Goal: Task Accomplishment & Management: Use online tool/utility

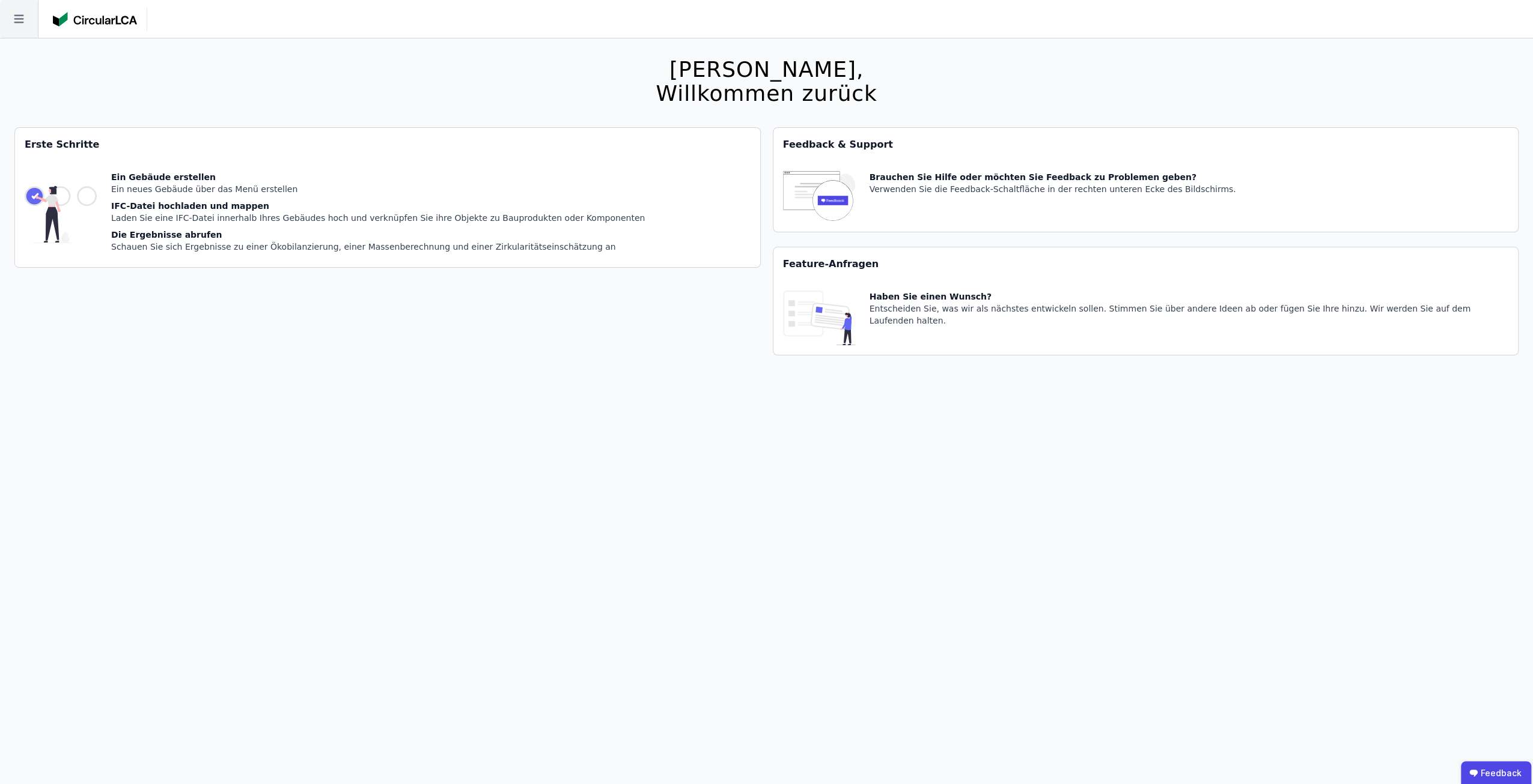
click at [22, 33] on icon at bounding box center [19, 19] width 38 height 38
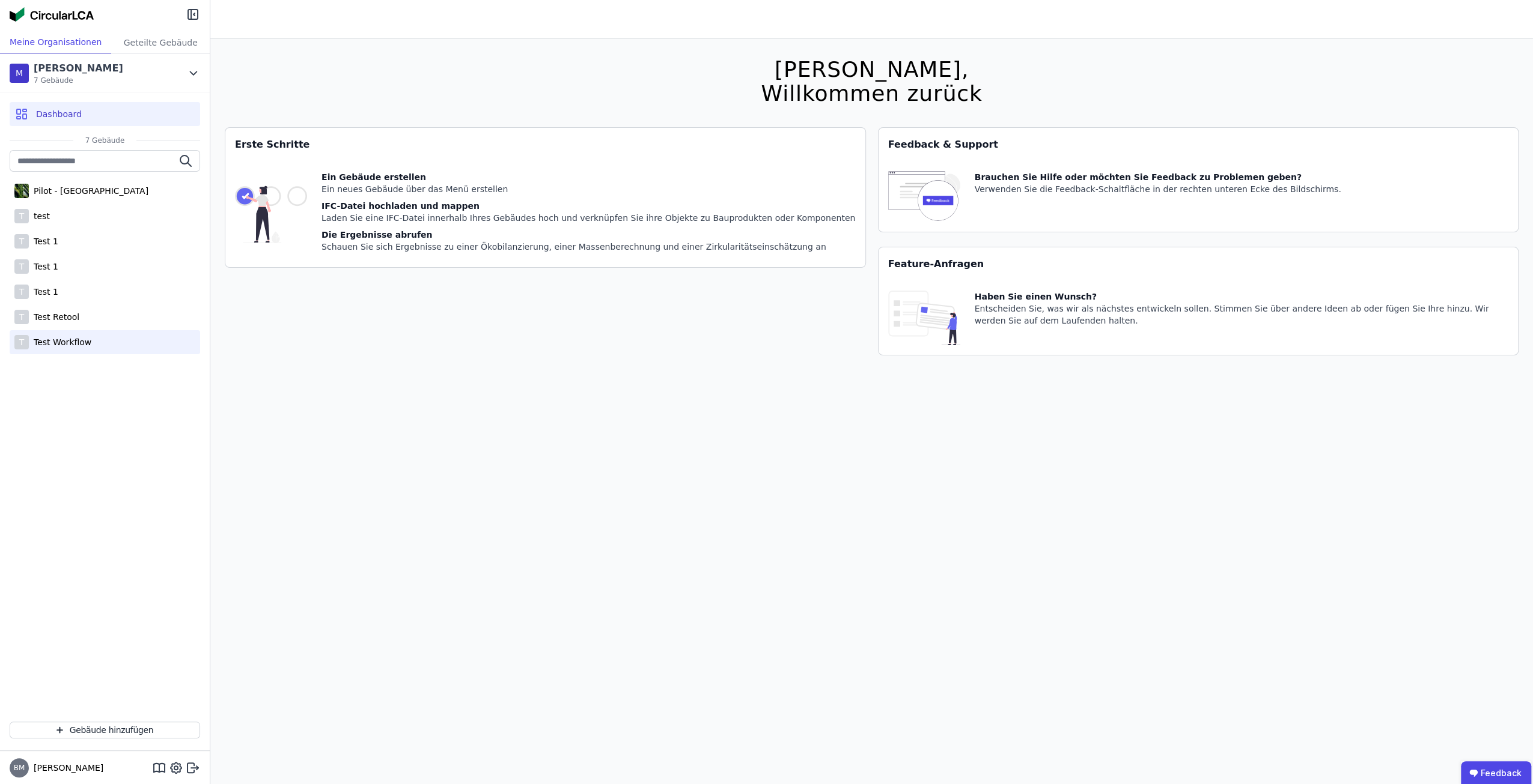
click at [96, 340] on div "T Test Workflow" at bounding box center [105, 342] width 190 height 24
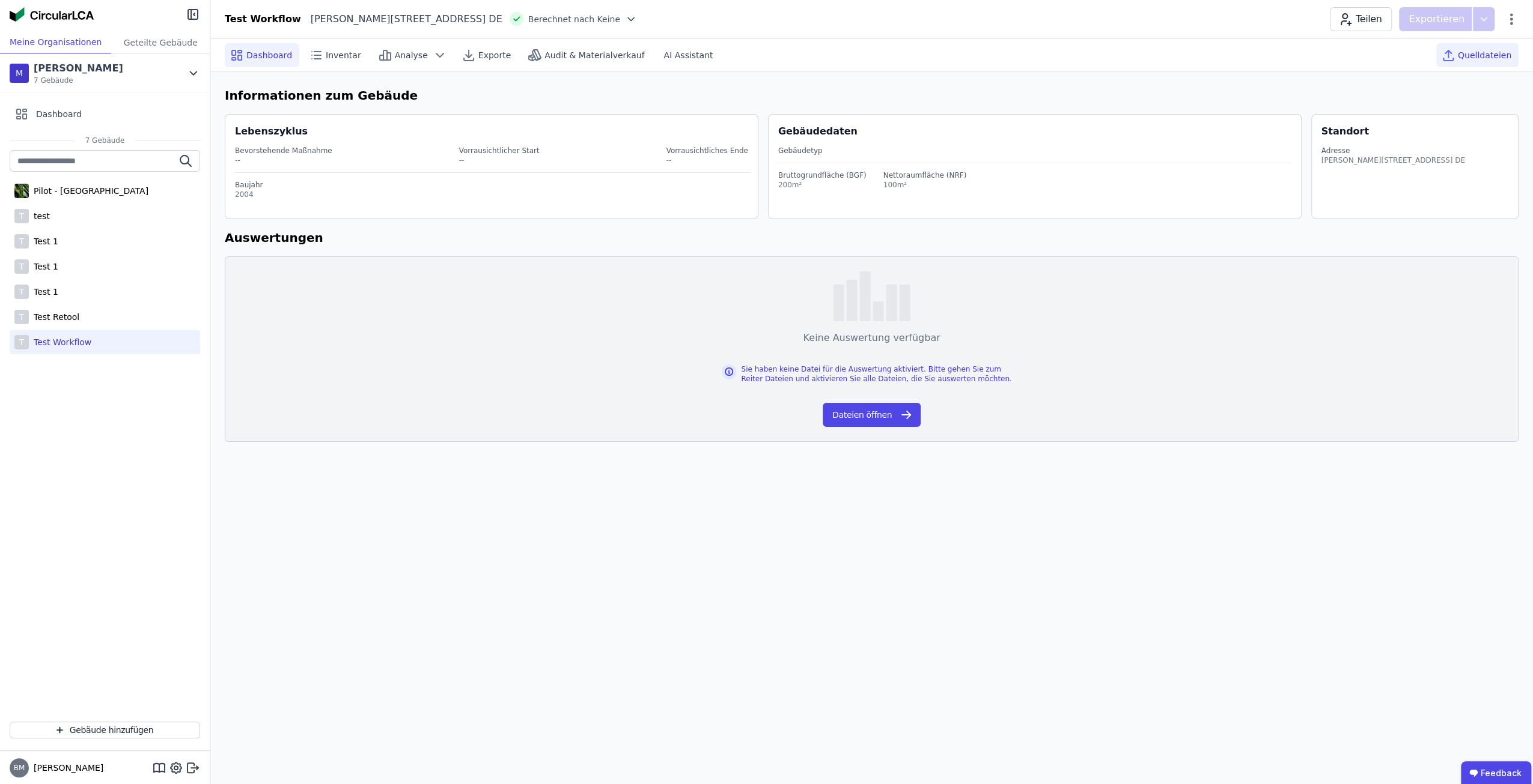
click at [1475, 52] on span "Quelldateien" at bounding box center [1484, 55] width 54 height 12
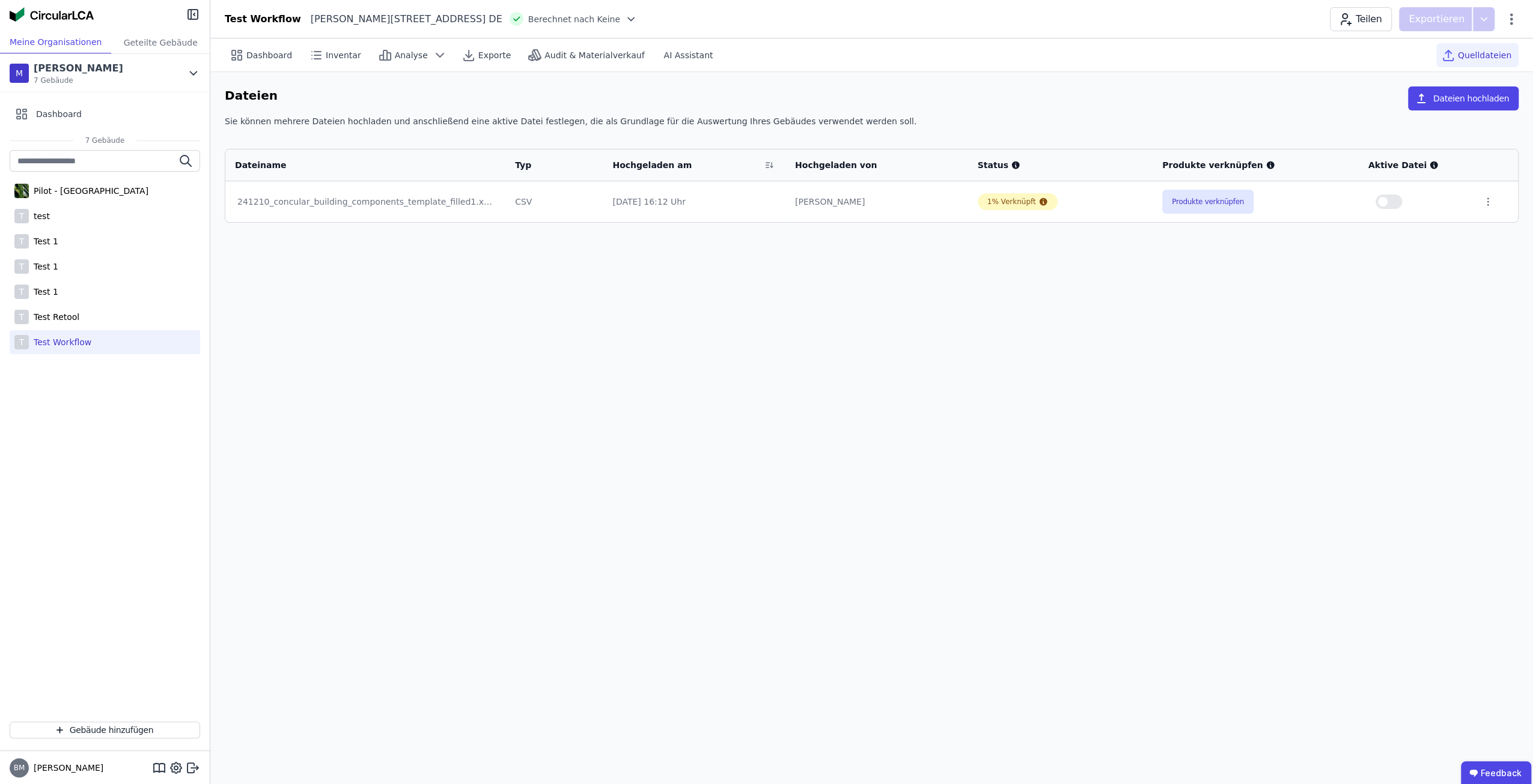
click at [1035, 384] on div "Dashboard Inventar Analyse Exporte Audit & Materialverkauf AI Assistant Quellda…" at bounding box center [871, 411] width 1322 height 746
click at [1188, 203] on button "Produkte verknüpfen" at bounding box center [1208, 202] width 91 height 24
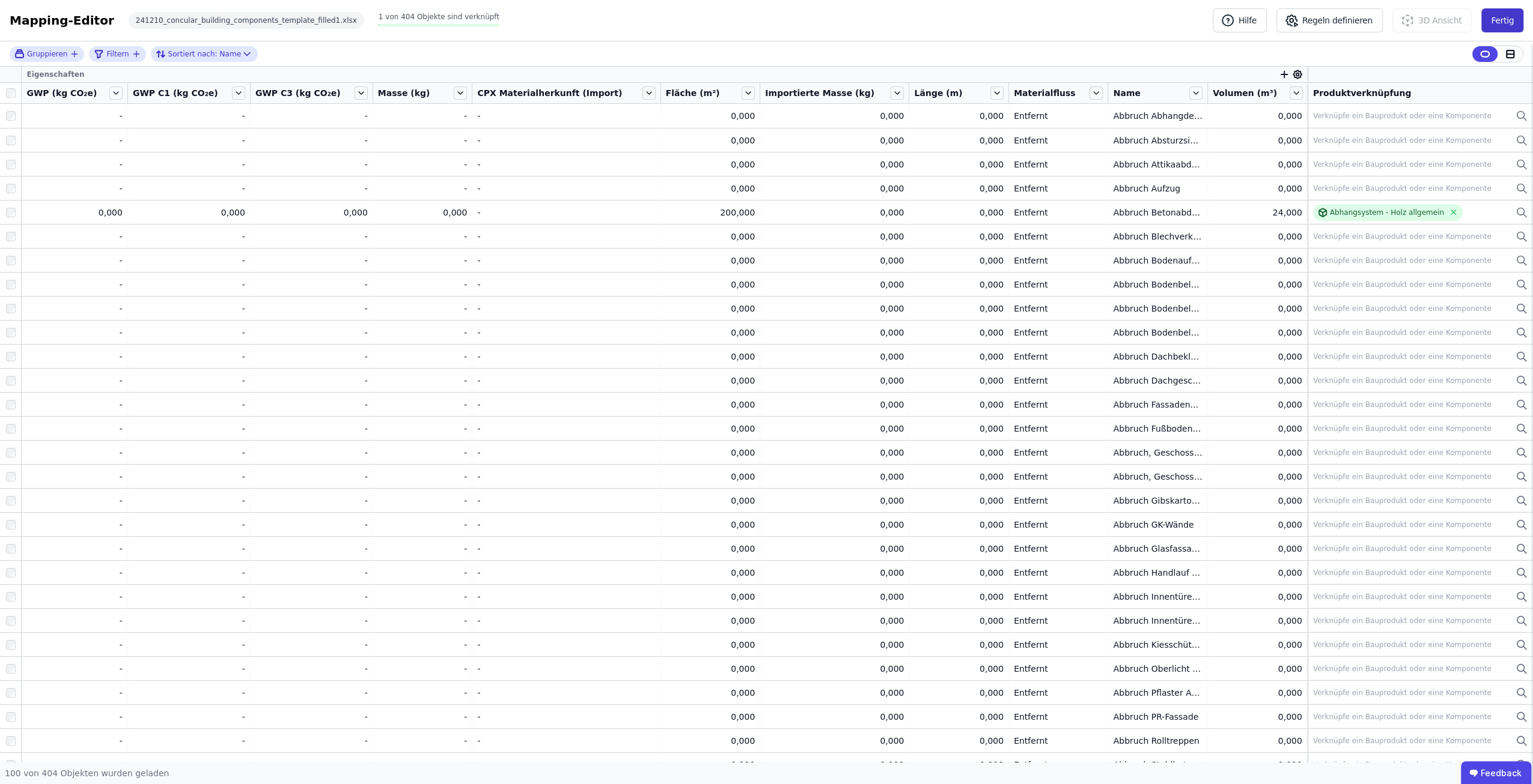
click at [1519, 21] on button "Fertig" at bounding box center [1502, 20] width 42 height 24
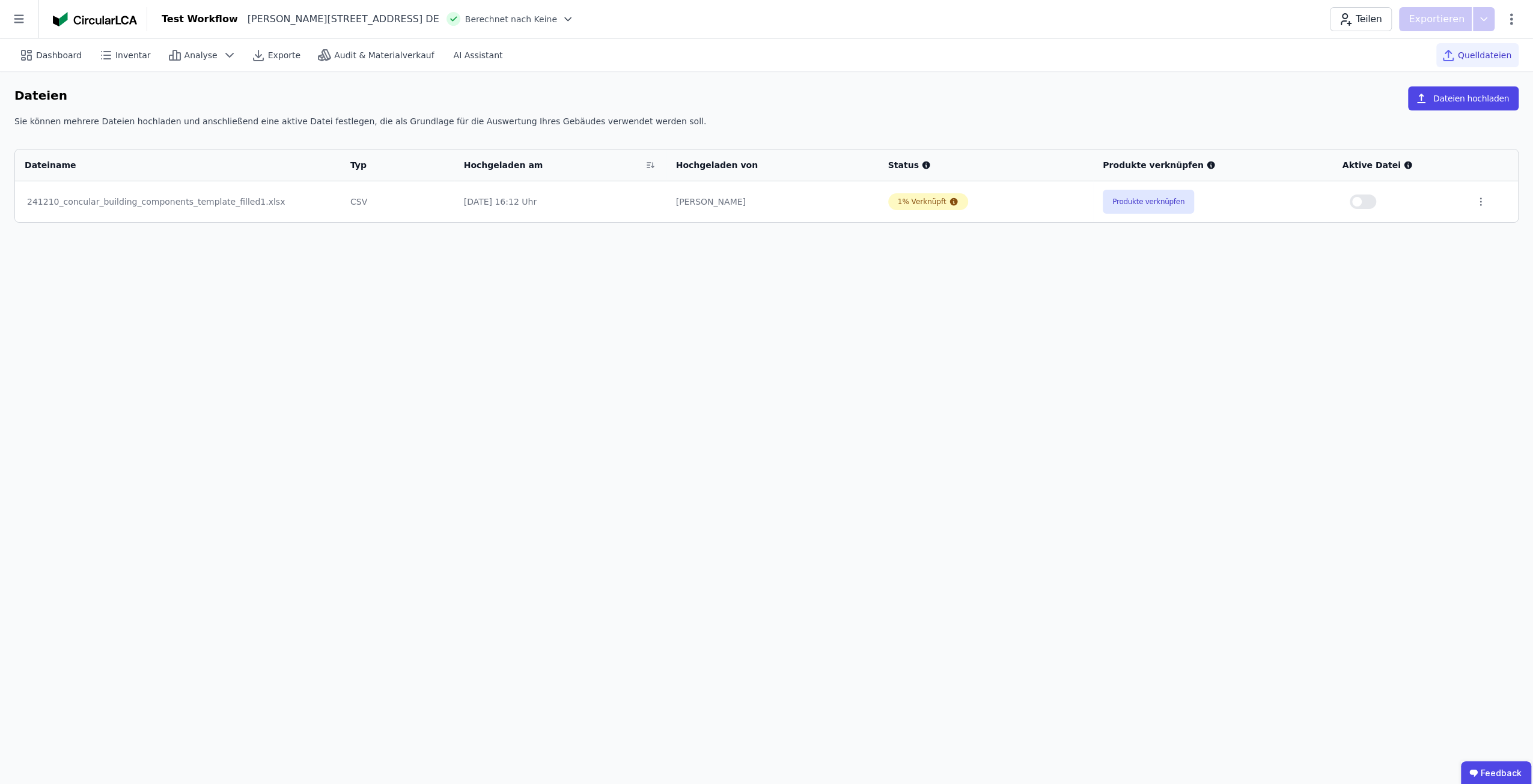
click at [1298, 313] on div "Dashboard Inventar Analyse Exporte Audit & Materialverkauf AI Assistant Quellda…" at bounding box center [766, 411] width 1533 height 746
click at [1302, 305] on div "Dashboard Inventar Analyse Exporte Audit & Materialverkauf AI Assistant Quellda…" at bounding box center [766, 411] width 1533 height 746
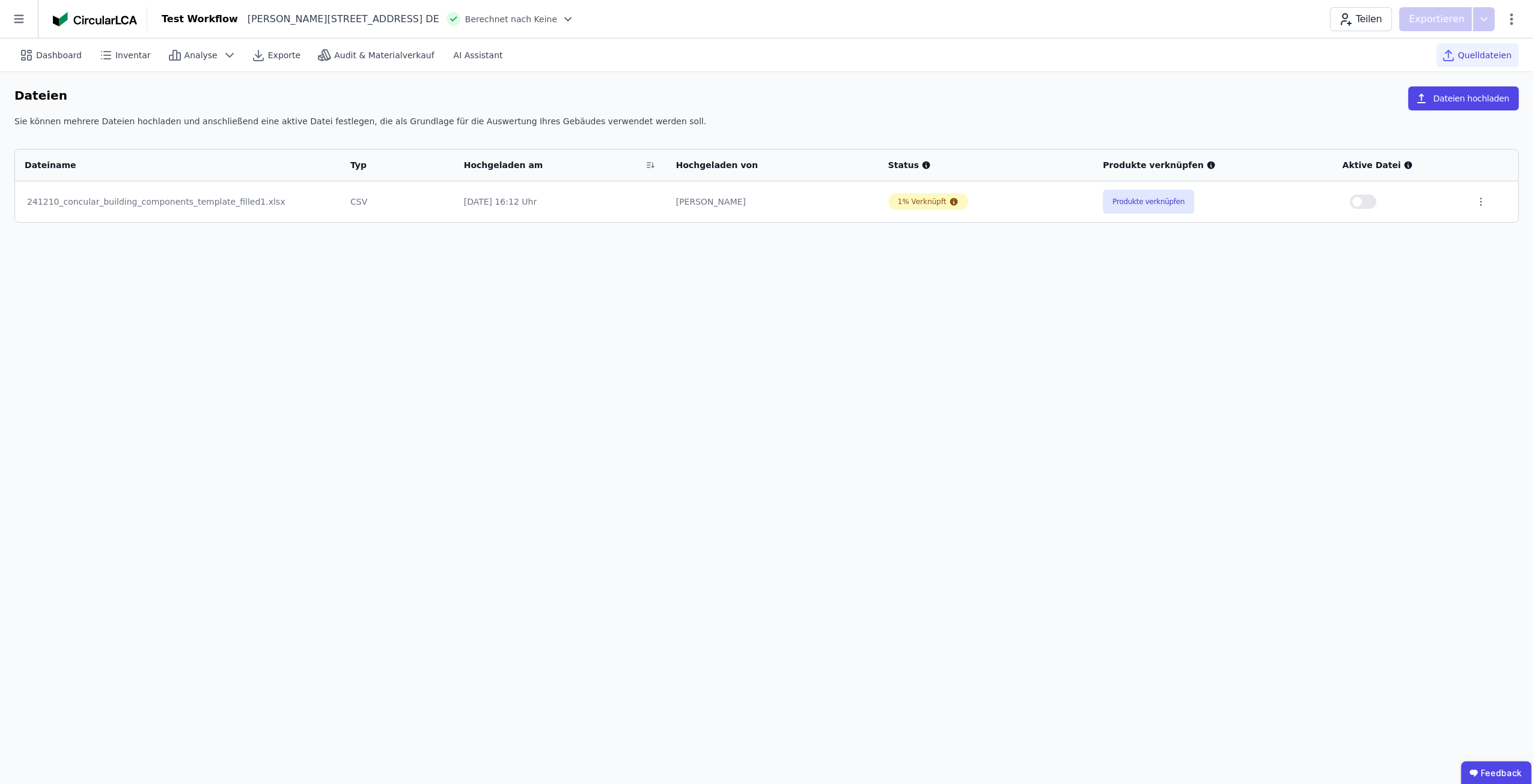
click at [483, 283] on div "Dashboard Inventar Analyse Exporte Audit & Materialverkauf AI Assistant Quellda…" at bounding box center [766, 411] width 1533 height 746
click at [1172, 198] on button "Produkte verknüpfen" at bounding box center [1148, 202] width 91 height 24
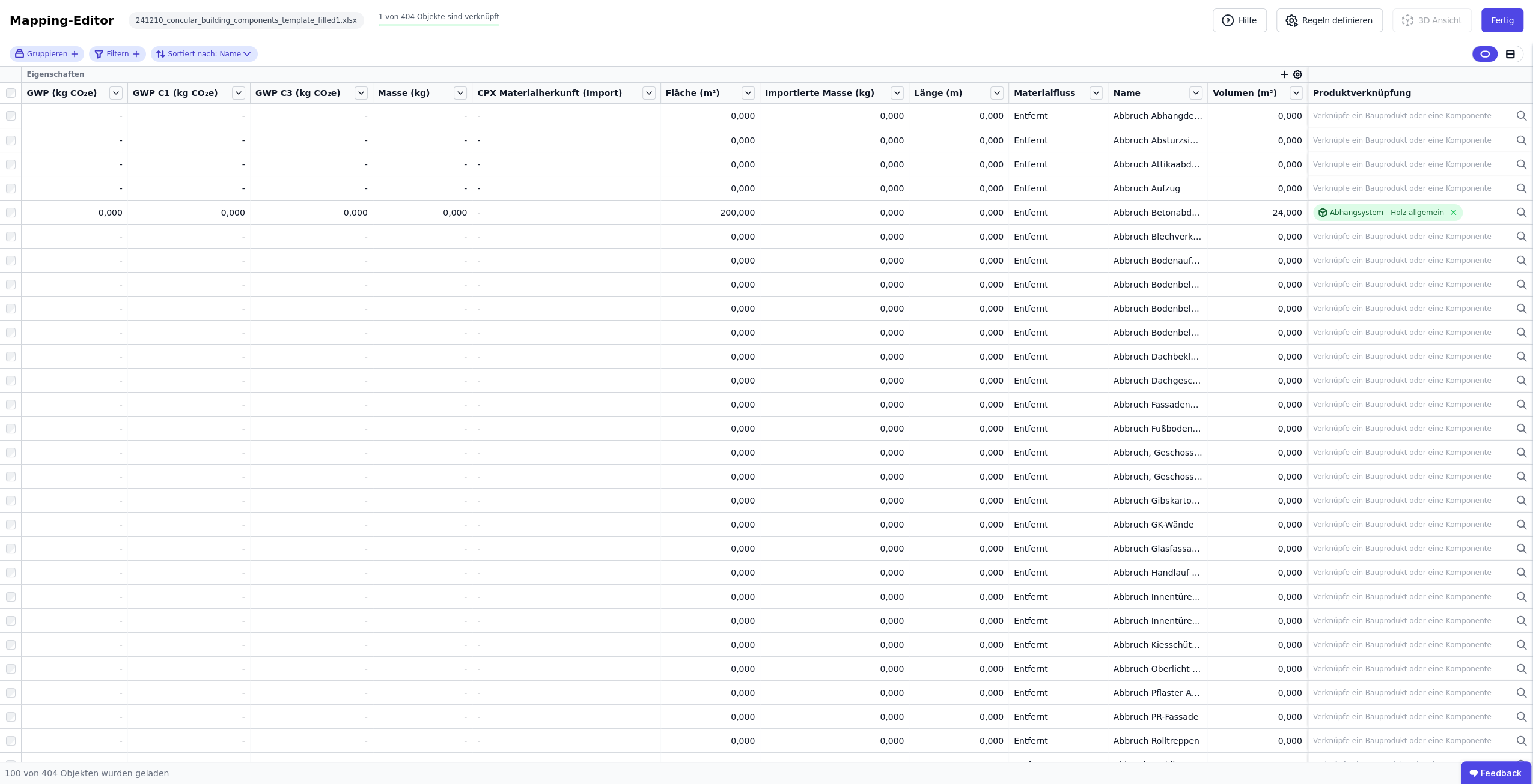
click at [876, 1] on div "Mapping-Editor Hilfe Regeln definieren 3D Ansicht Fertig 241210_concular_buildi…" at bounding box center [766, 20] width 1533 height 41
click at [1518, 17] on button "Fertig" at bounding box center [1502, 20] width 42 height 24
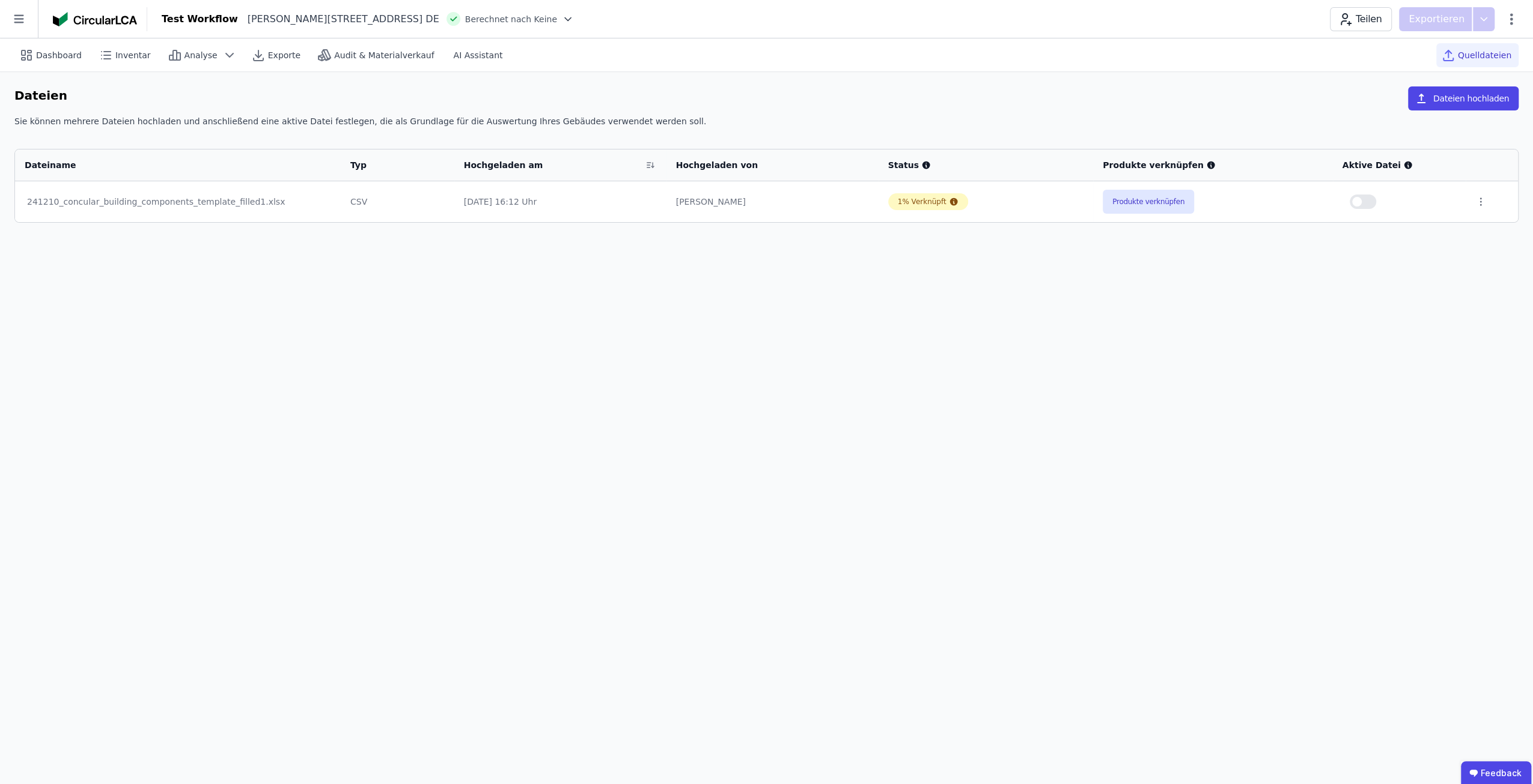
click at [1470, 206] on td at bounding box center [1492, 202] width 52 height 41
click at [1475, 206] on icon at bounding box center [1480, 201] width 11 height 11
click at [1434, 180] on link "Herunterladen" at bounding box center [1418, 181] width 120 height 20
click at [1474, 100] on button "Dateien hochladen" at bounding box center [1463, 98] width 111 height 24
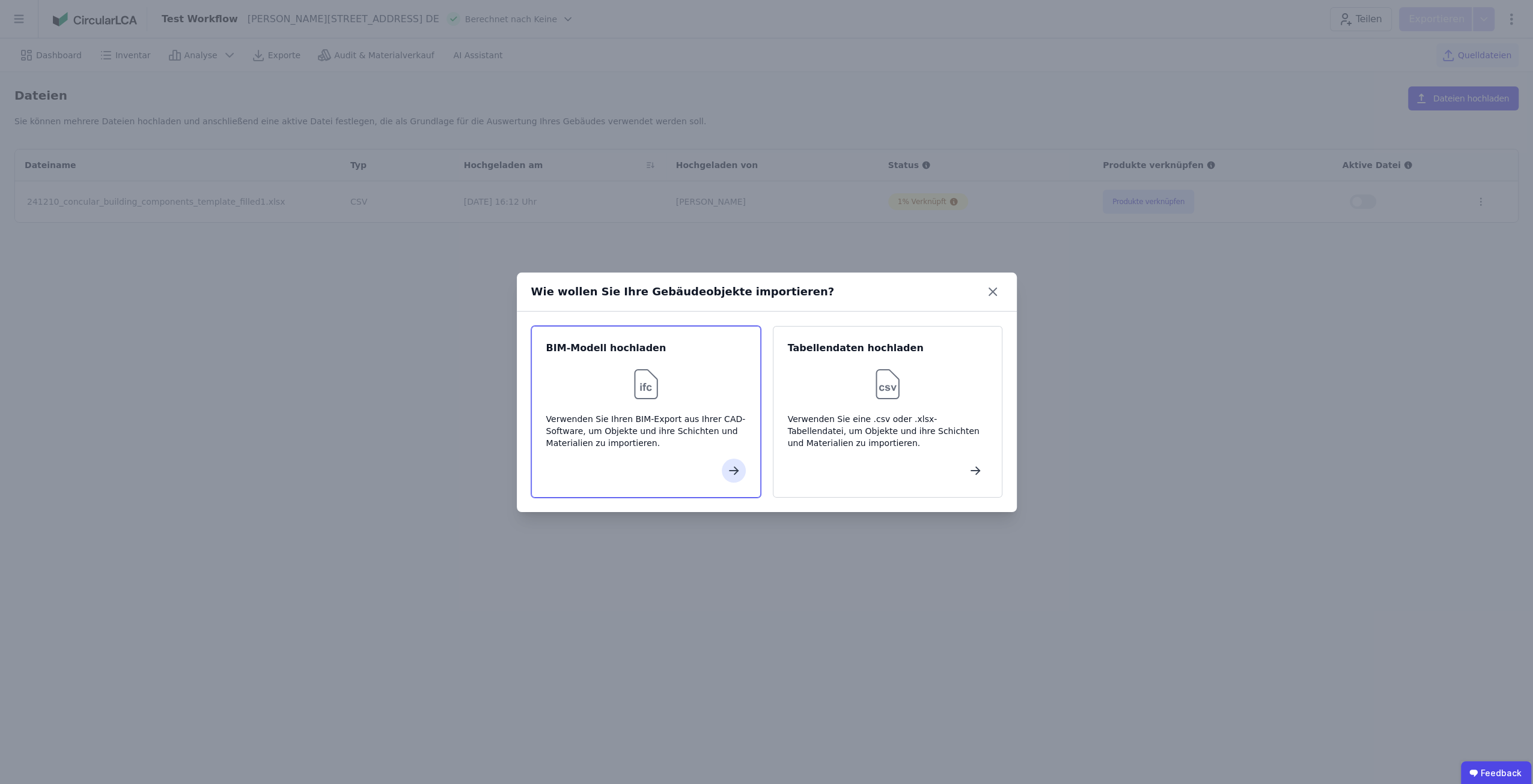
click at [634, 425] on div "Verwenden Sie Ihren BIM-Export aus Ihrer CAD-Software, um Objekte und ihre Schi…" at bounding box center [645, 431] width 199 height 36
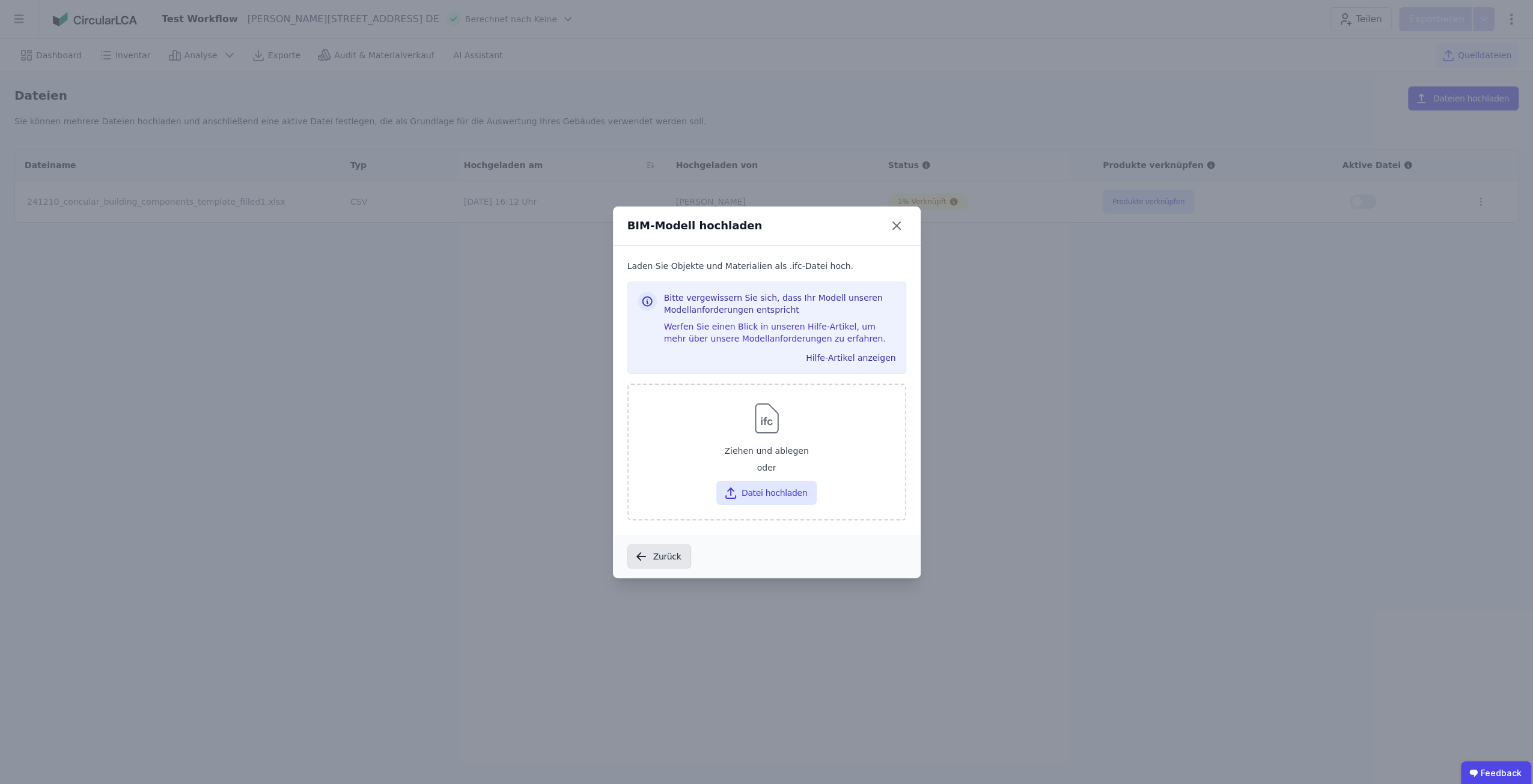
click at [662, 551] on button "Zurück" at bounding box center [659, 557] width 64 height 24
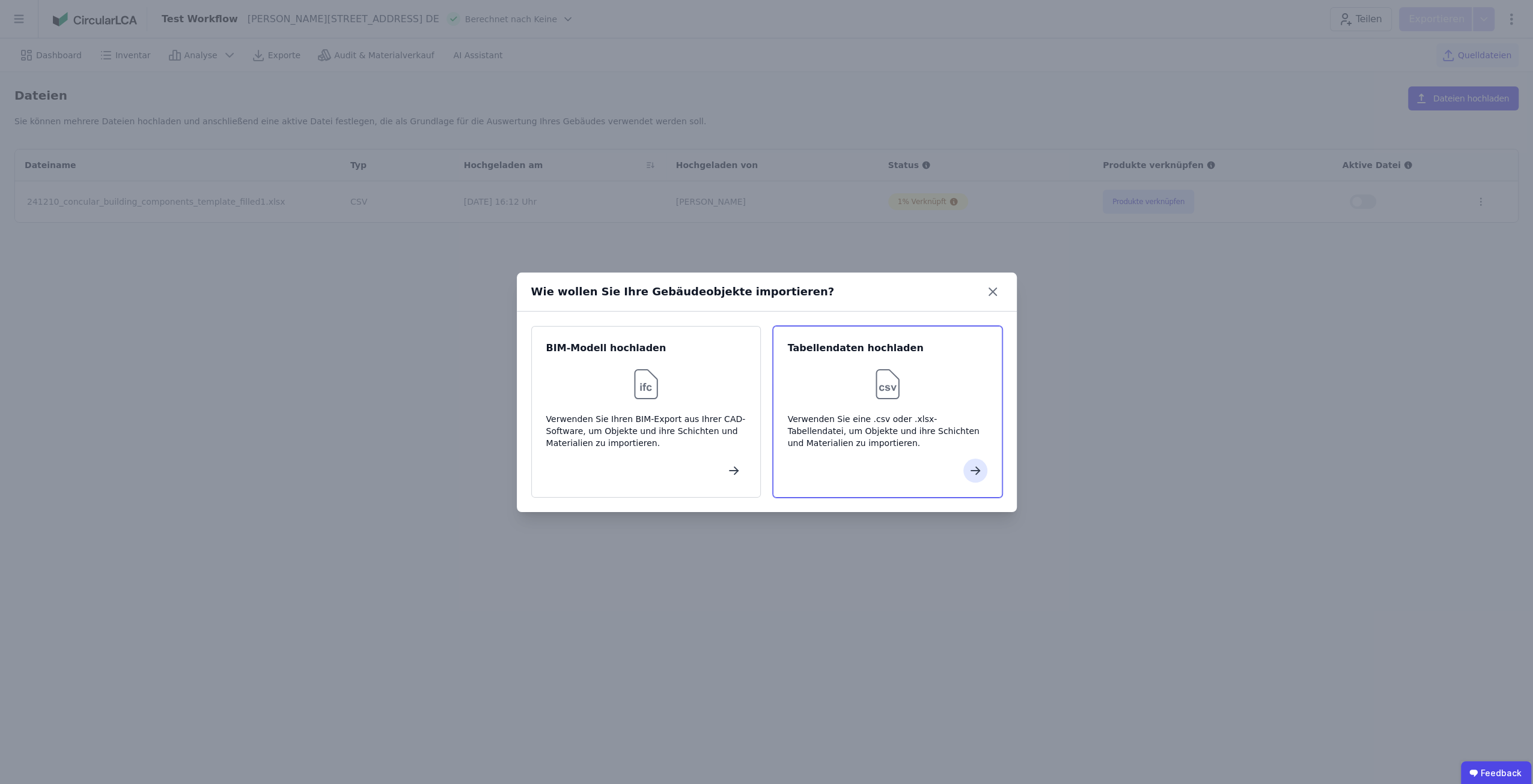
click at [906, 387] on img at bounding box center [887, 384] width 38 height 38
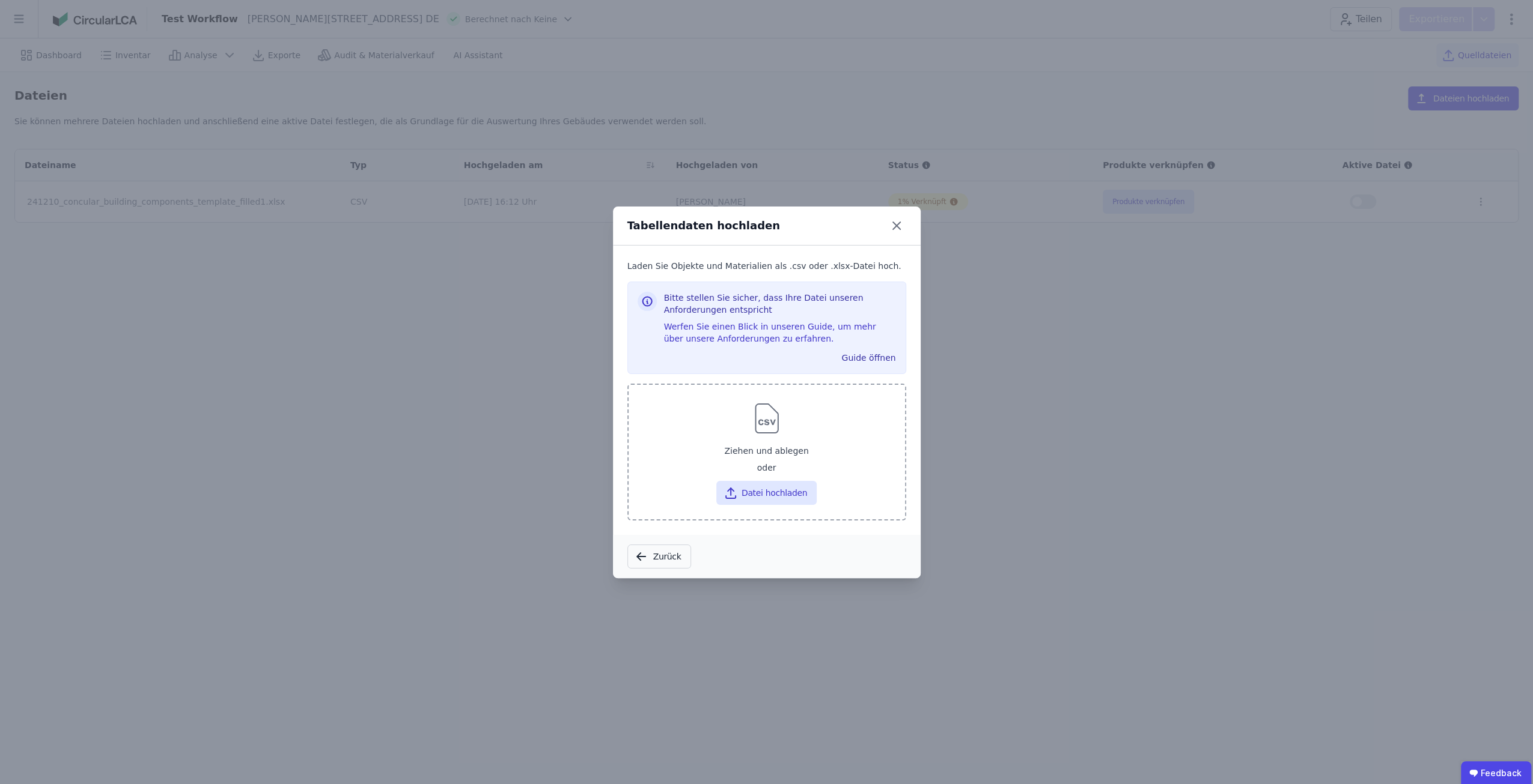
click at [766, 455] on div "Ziehen und ablegen" at bounding box center [766, 451] width 257 height 22
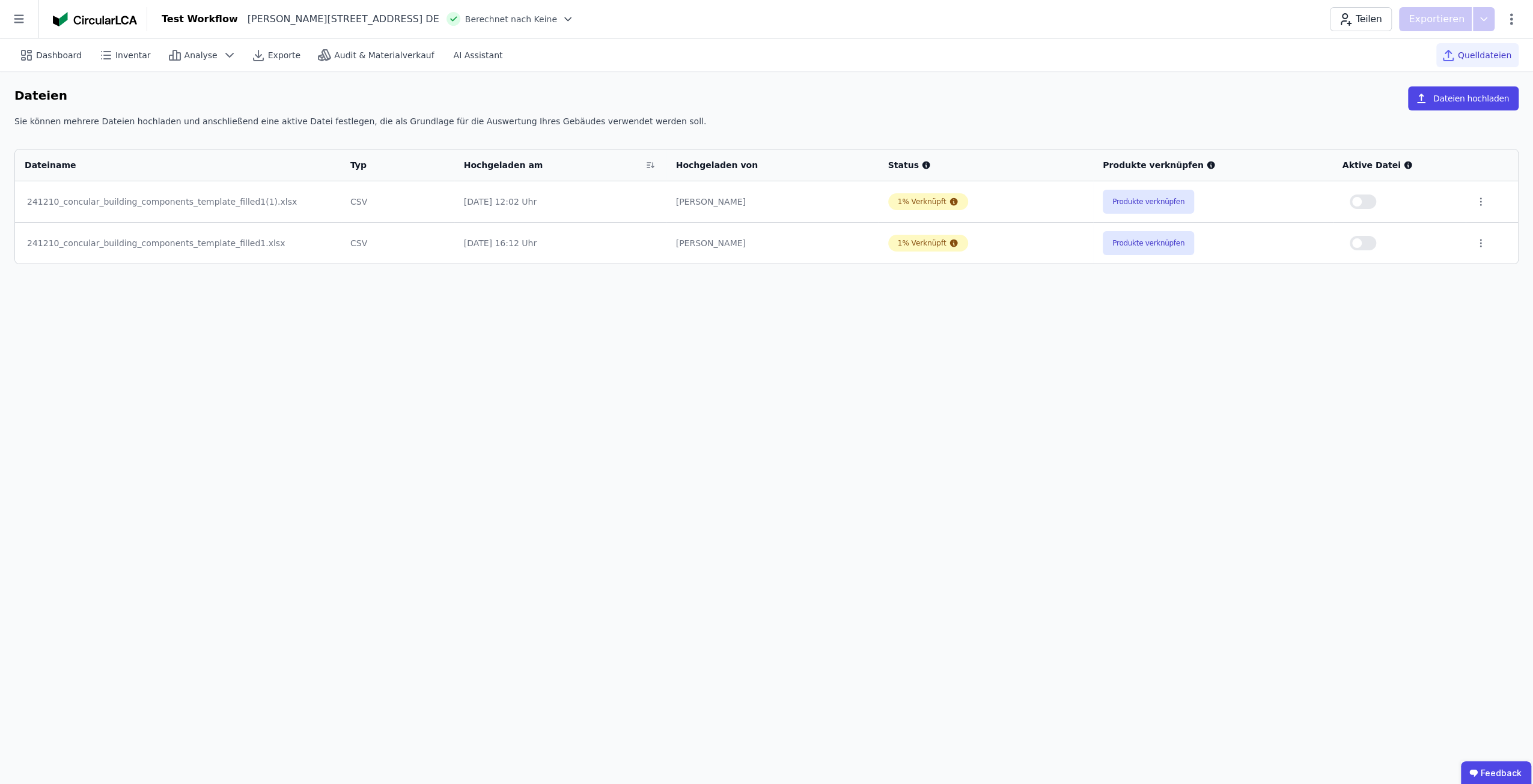
click at [743, 632] on div "Dashboard Inventar Analyse Exporte Audit & Materialverkauf AI Assistant Quellda…" at bounding box center [766, 411] width 1533 height 746
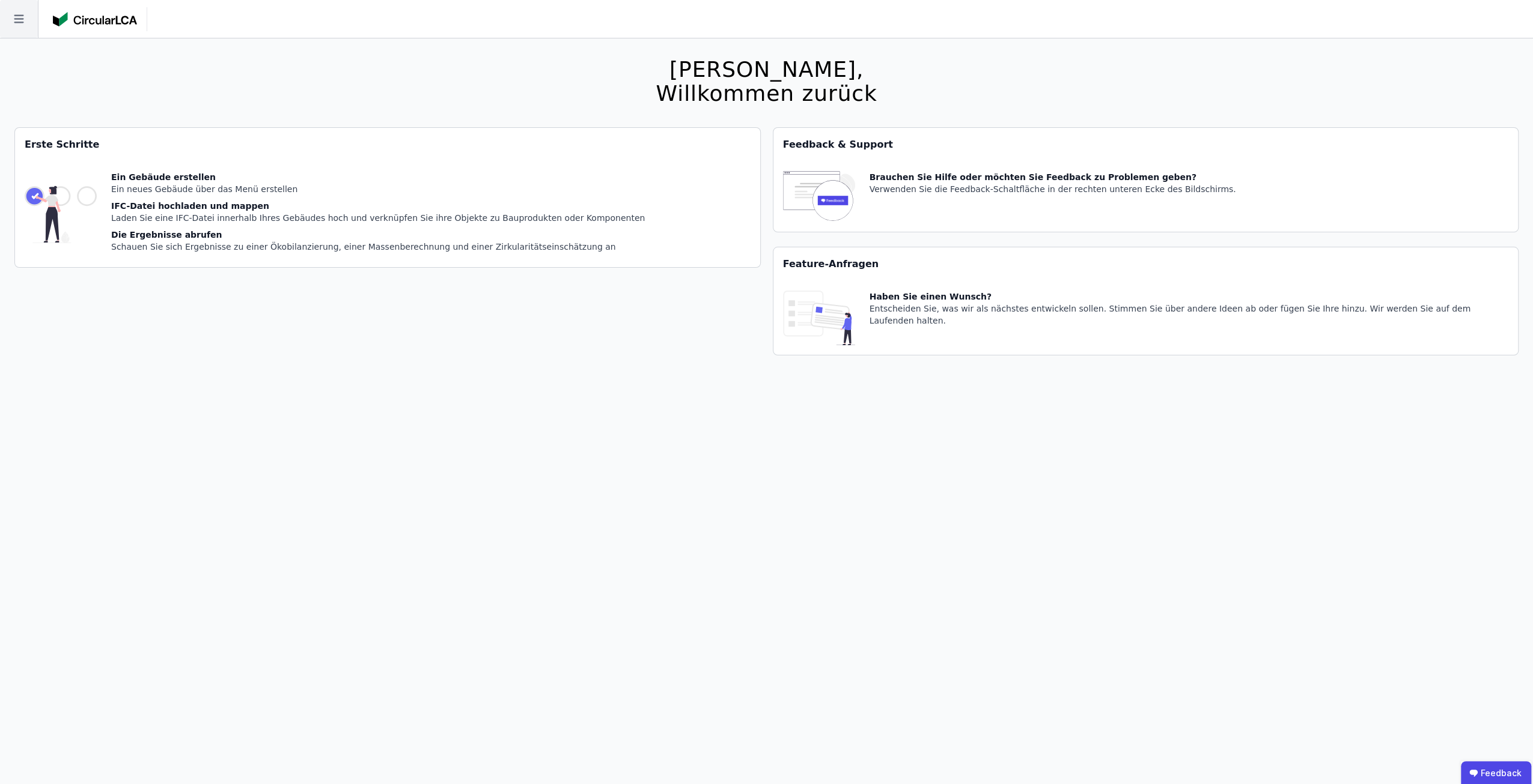
click at [15, 20] on icon at bounding box center [19, 19] width 10 height 8
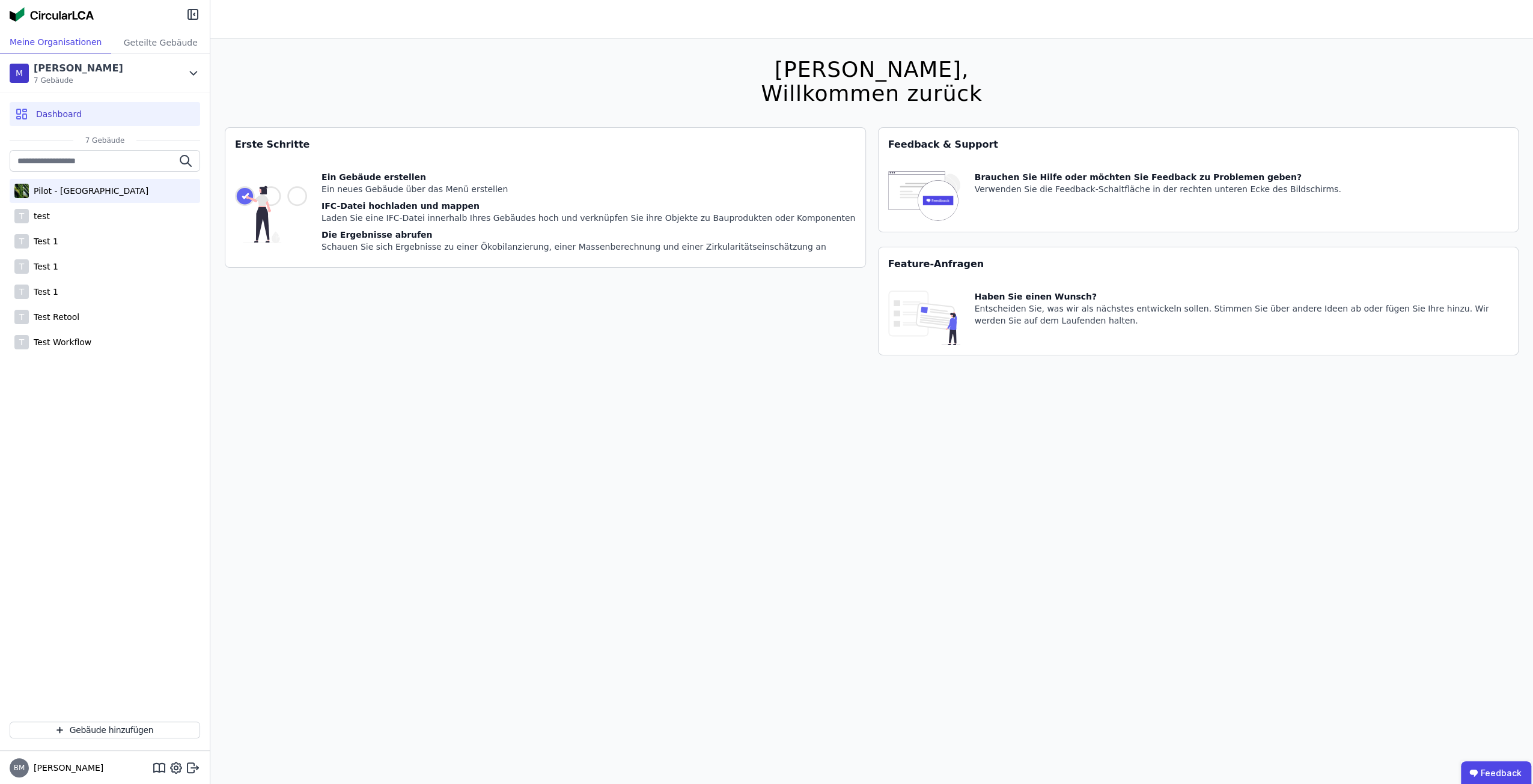
click at [101, 191] on div "Pilot - [GEOGRAPHIC_DATA]" at bounding box center [88, 190] width 120 height 12
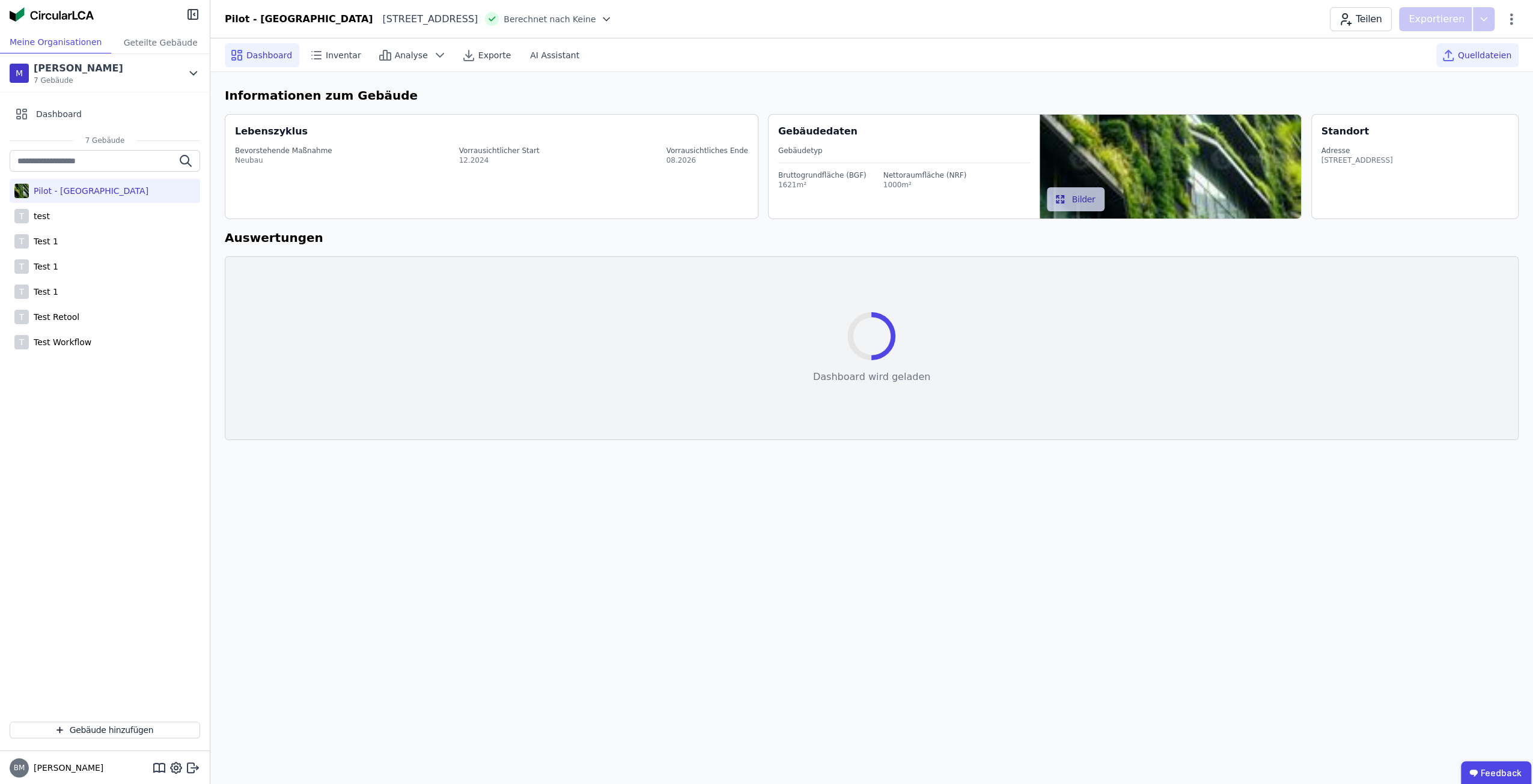
click at [1506, 49] on div "Quelldateien" at bounding box center [1477, 55] width 82 height 24
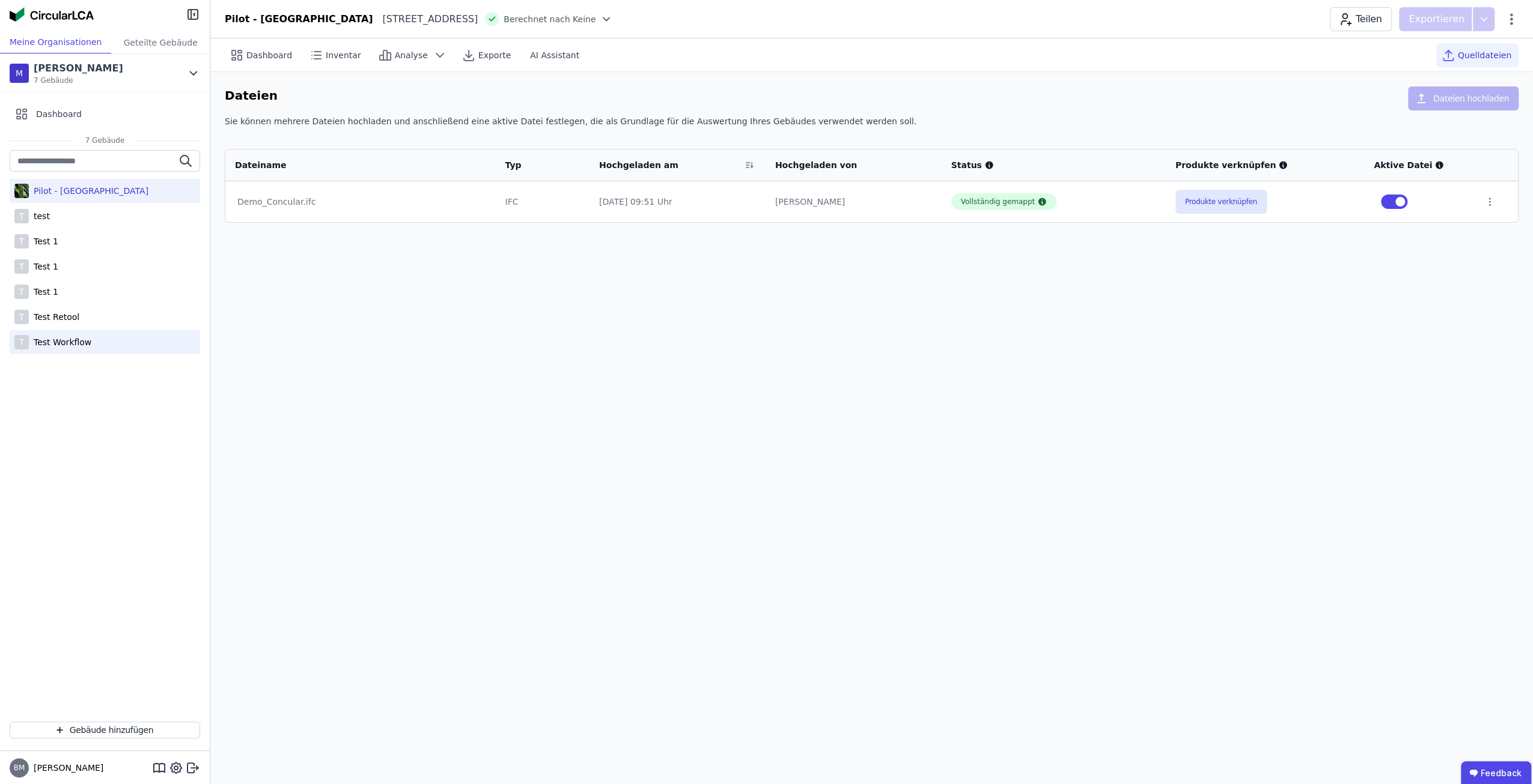
click at [137, 337] on div "T Test Workflow" at bounding box center [105, 342] width 190 height 24
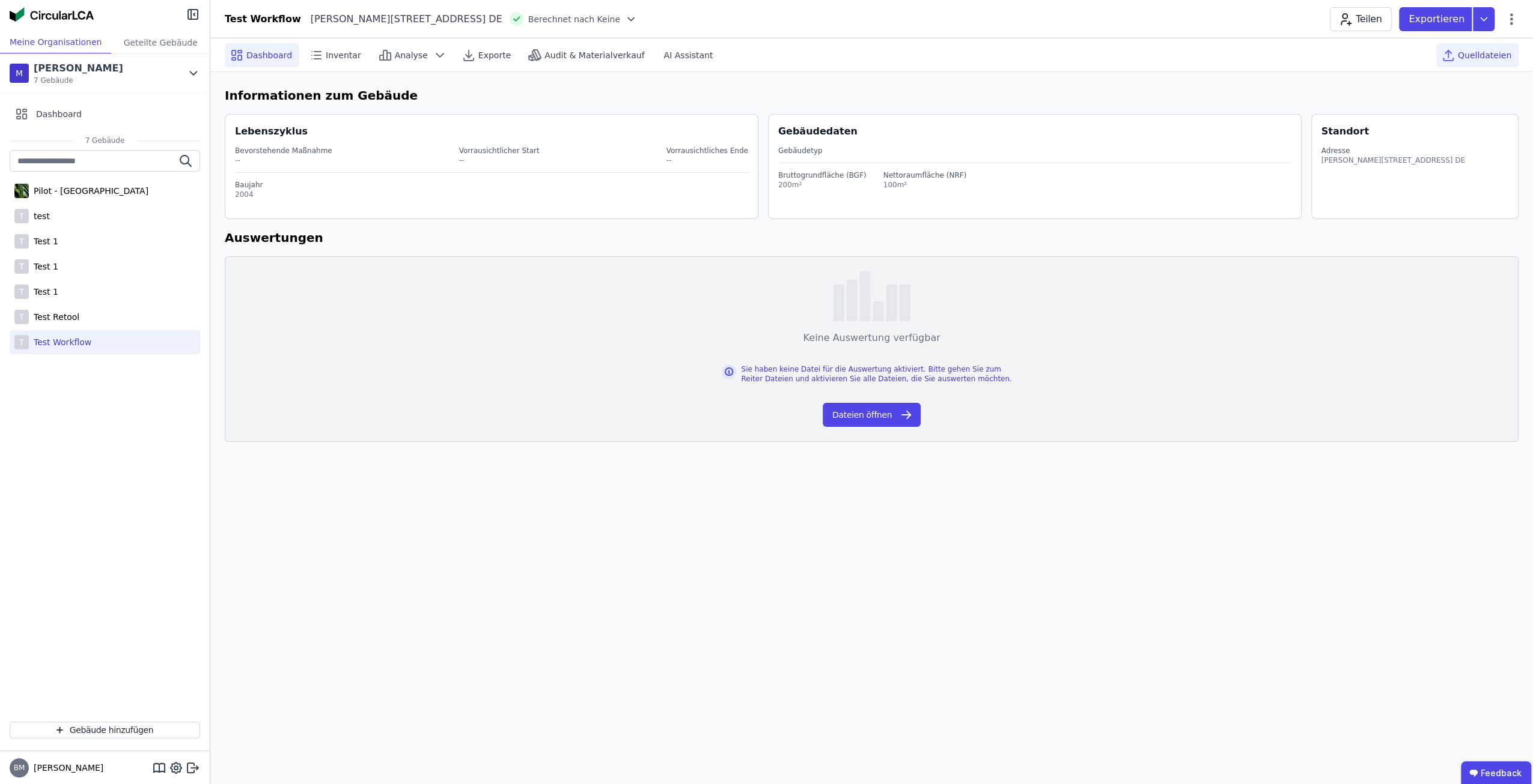
click at [1507, 54] on span "Quelldateien" at bounding box center [1484, 55] width 54 height 12
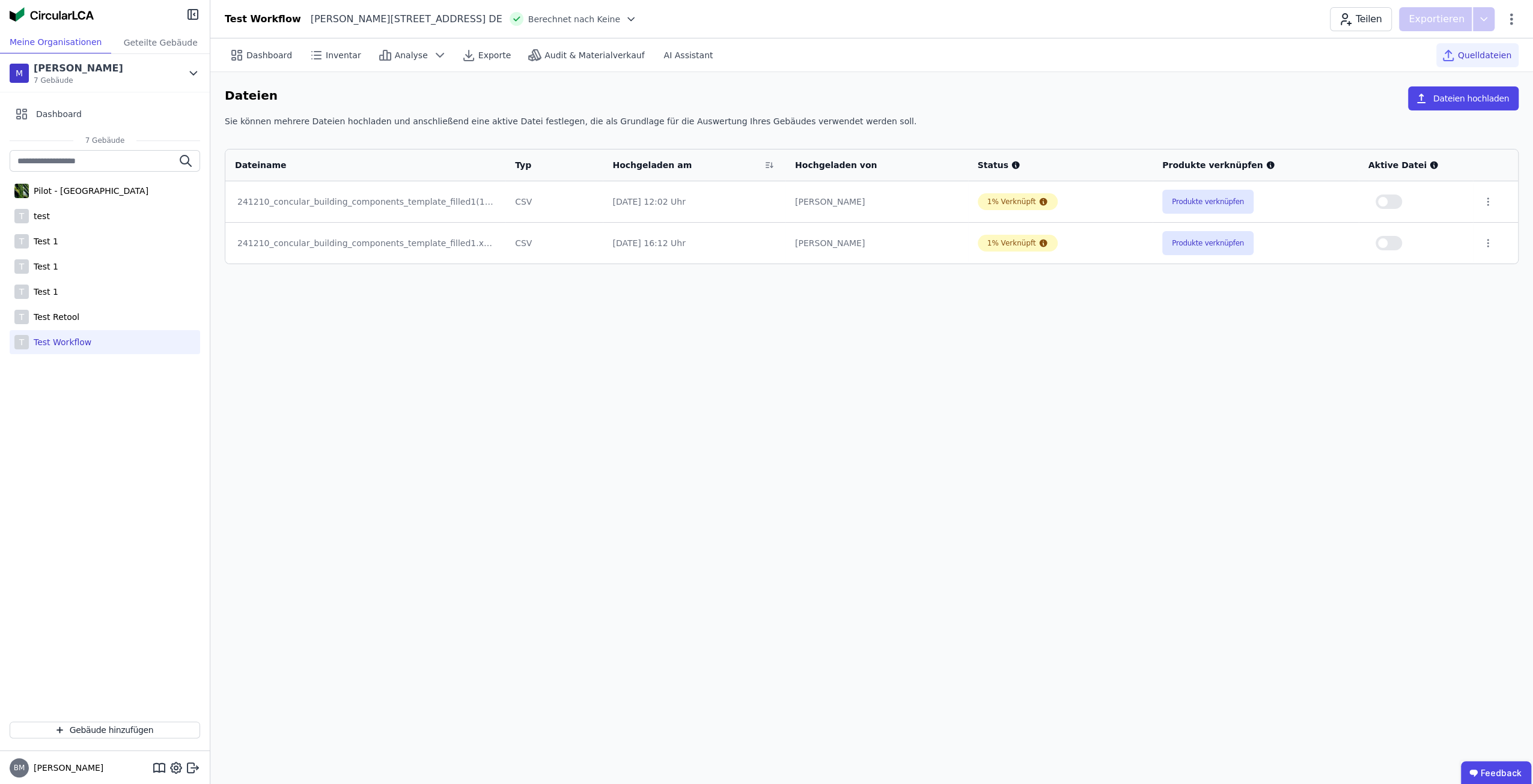
click at [865, 366] on div "Dashboard Inventar Analyse Exporte Audit & Materialverkauf AI Assistant Quellda…" at bounding box center [871, 411] width 1322 height 746
click at [1237, 200] on button "Produkte verknüpfen" at bounding box center [1208, 202] width 91 height 24
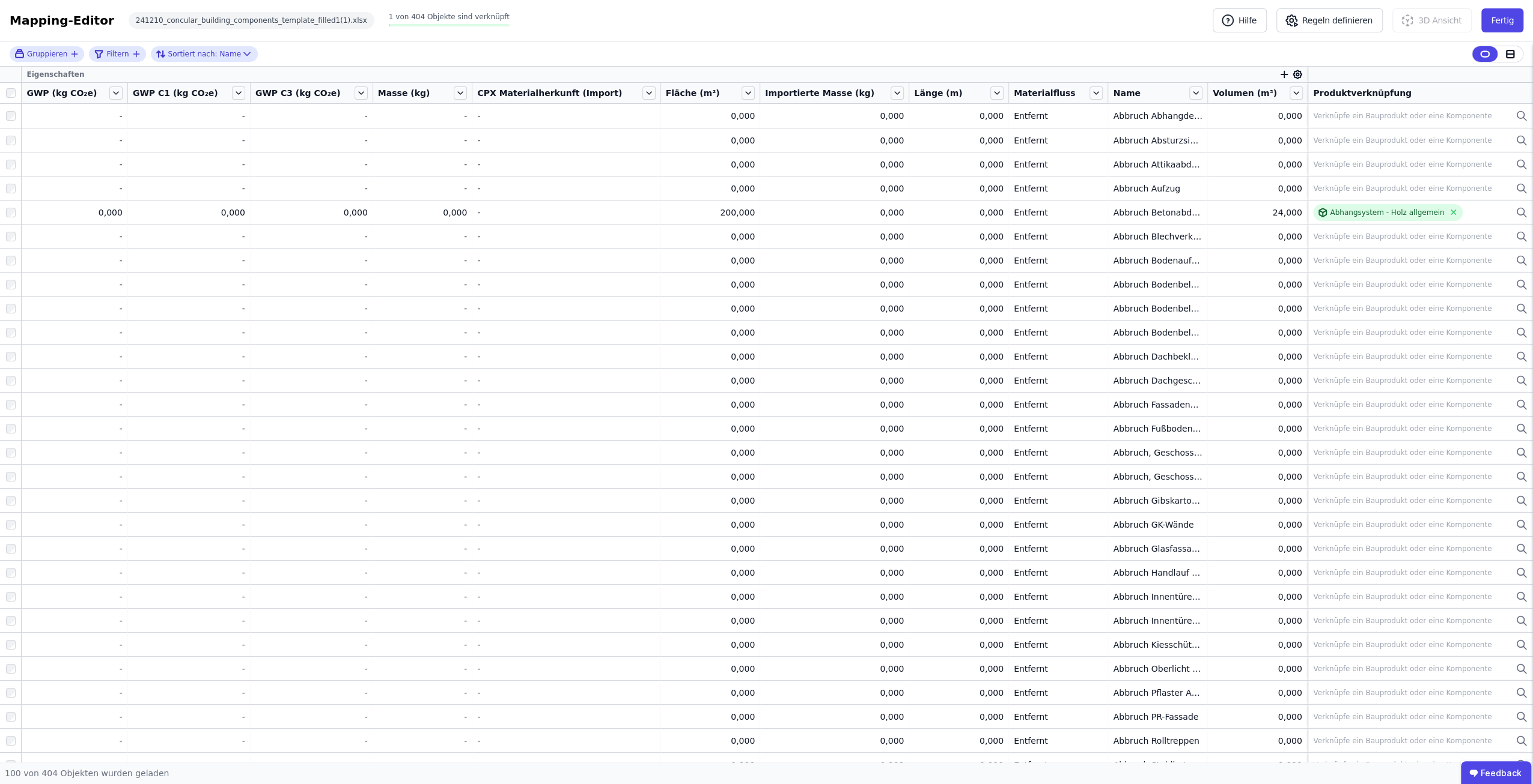
click at [1278, 75] on icon "button" at bounding box center [1283, 74] width 11 height 11
click at [1319, 159] on div "Importierte Eigenschaften" at bounding box center [1343, 159] width 110 height 12
click at [1336, 162] on div "Extra" at bounding box center [1350, 160] width 123 height 12
click at [1317, 168] on span "Importierte Eigenschaften / Extra" at bounding box center [1359, 173] width 140 height 10
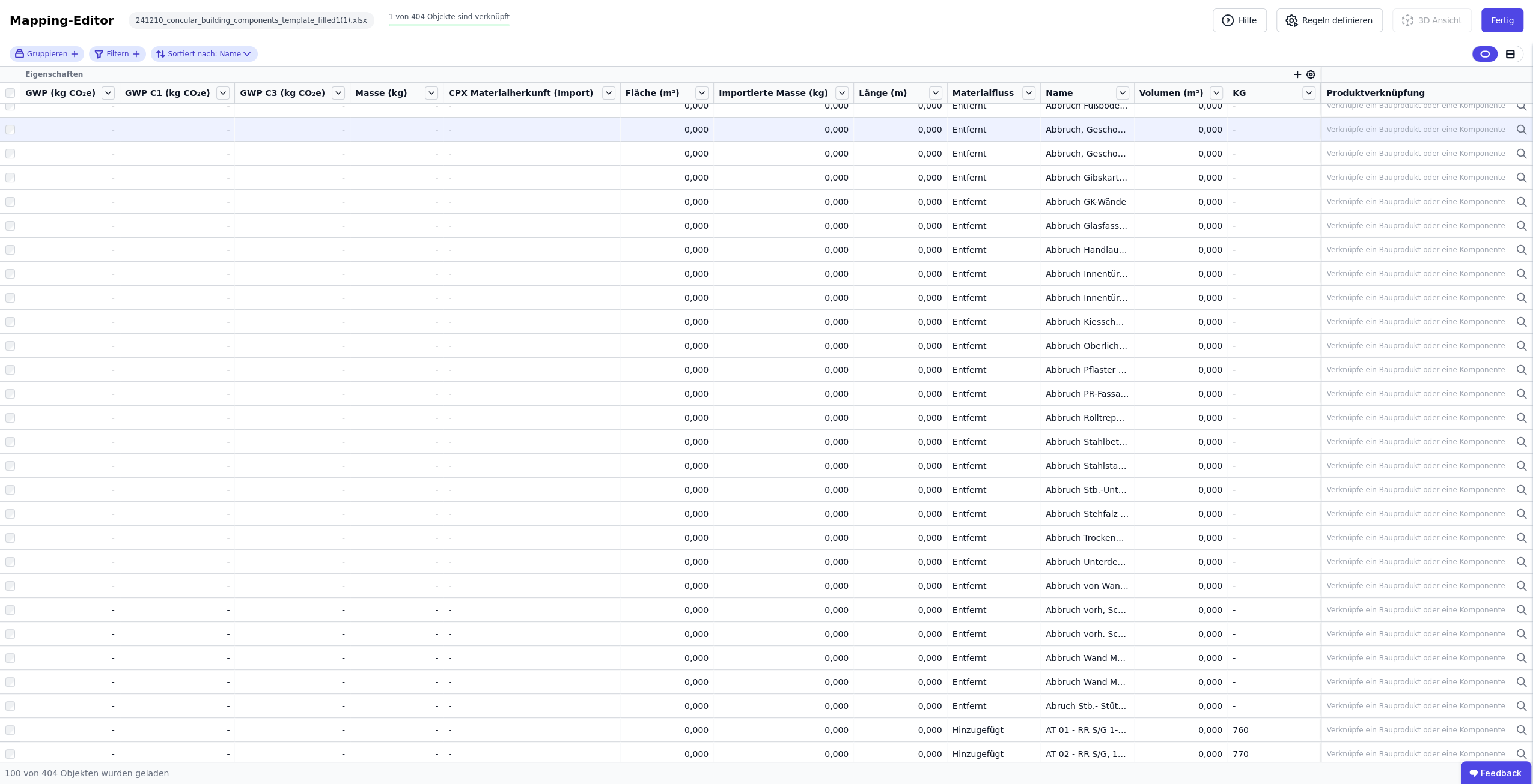
scroll to position [307, 0]
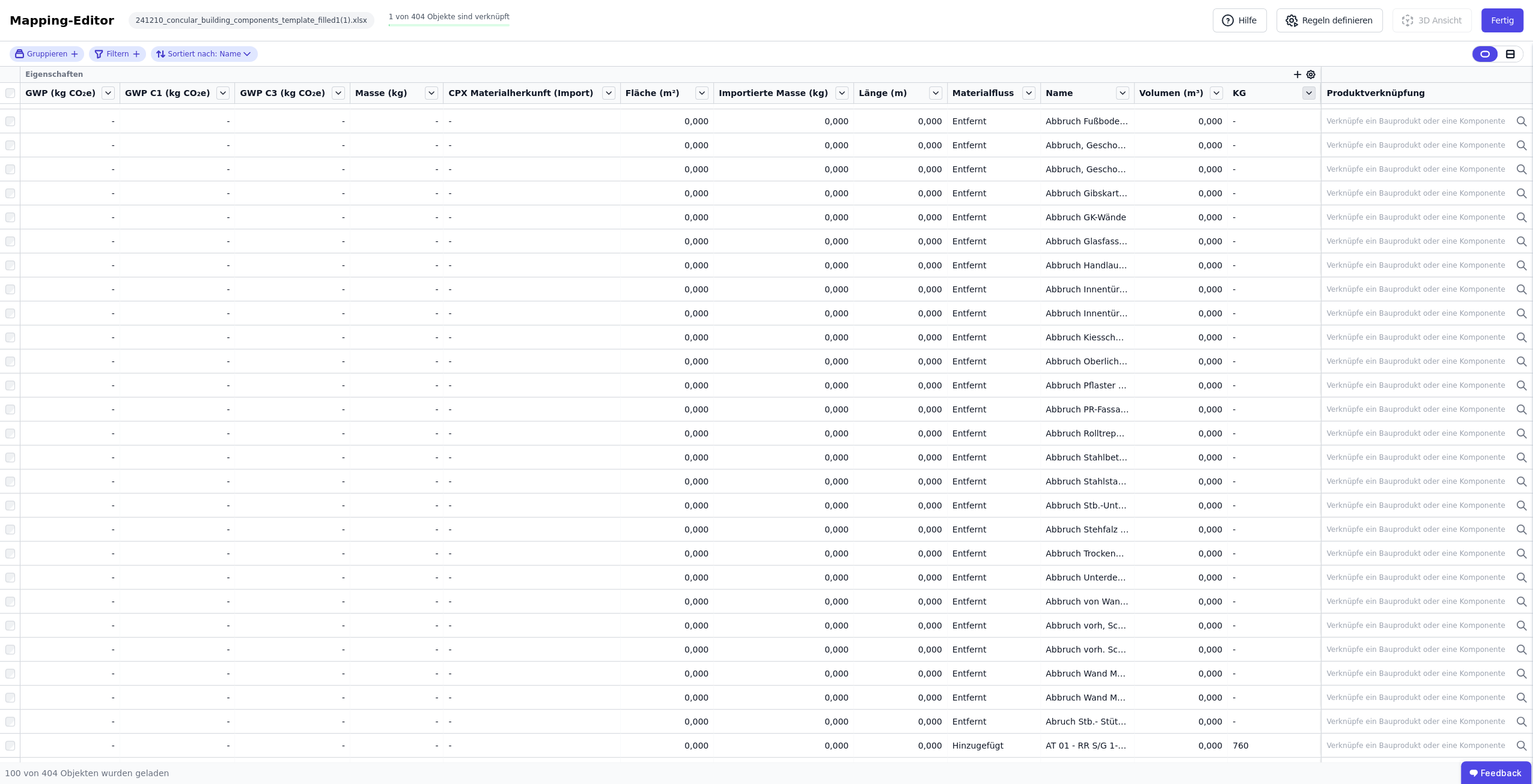
click at [1302, 93] on icon at bounding box center [1308, 93] width 13 height 13
click at [1350, 152] on li "Nach “KG” gruppieren" at bounding box center [1386, 151] width 171 height 22
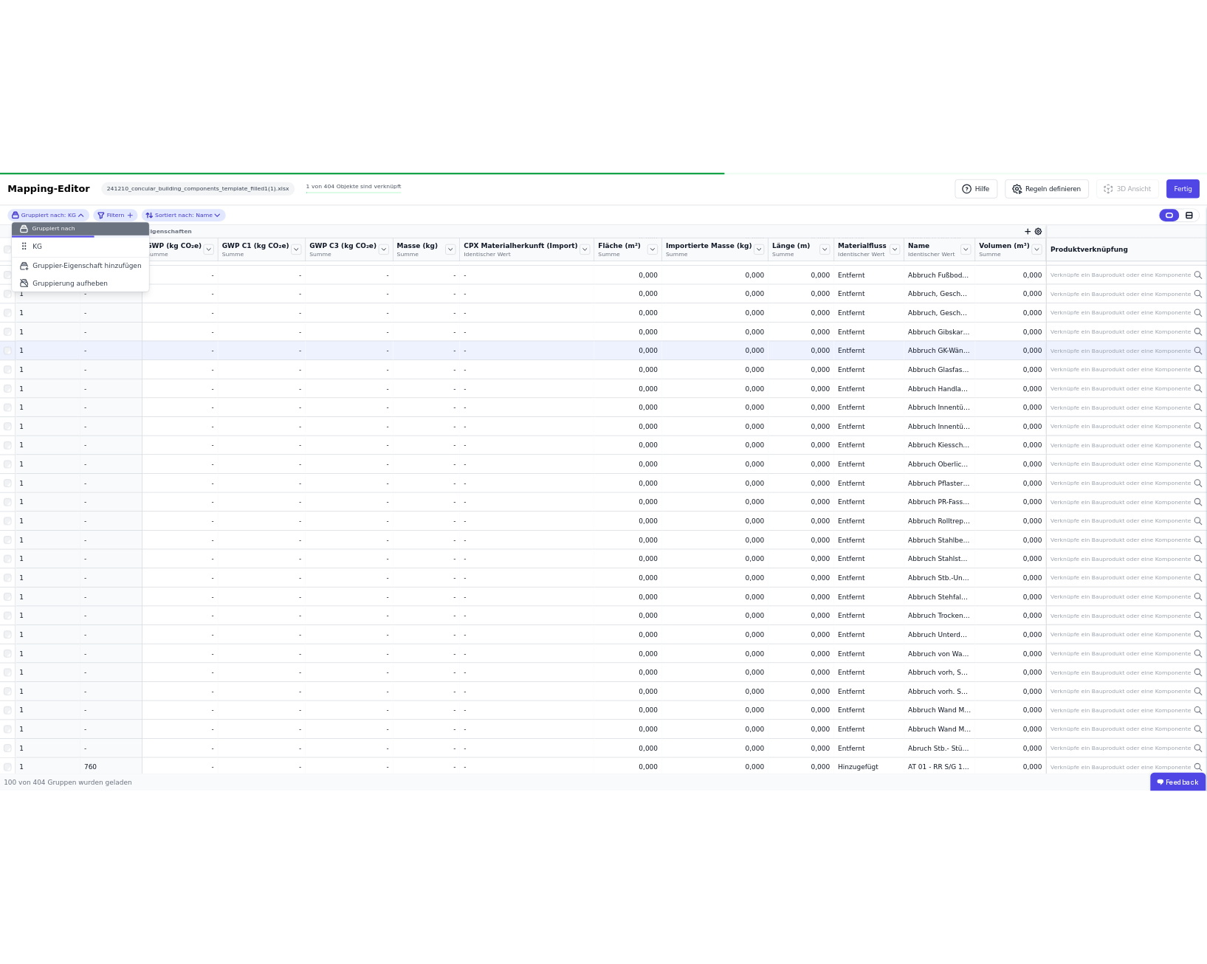
scroll to position [388, 0]
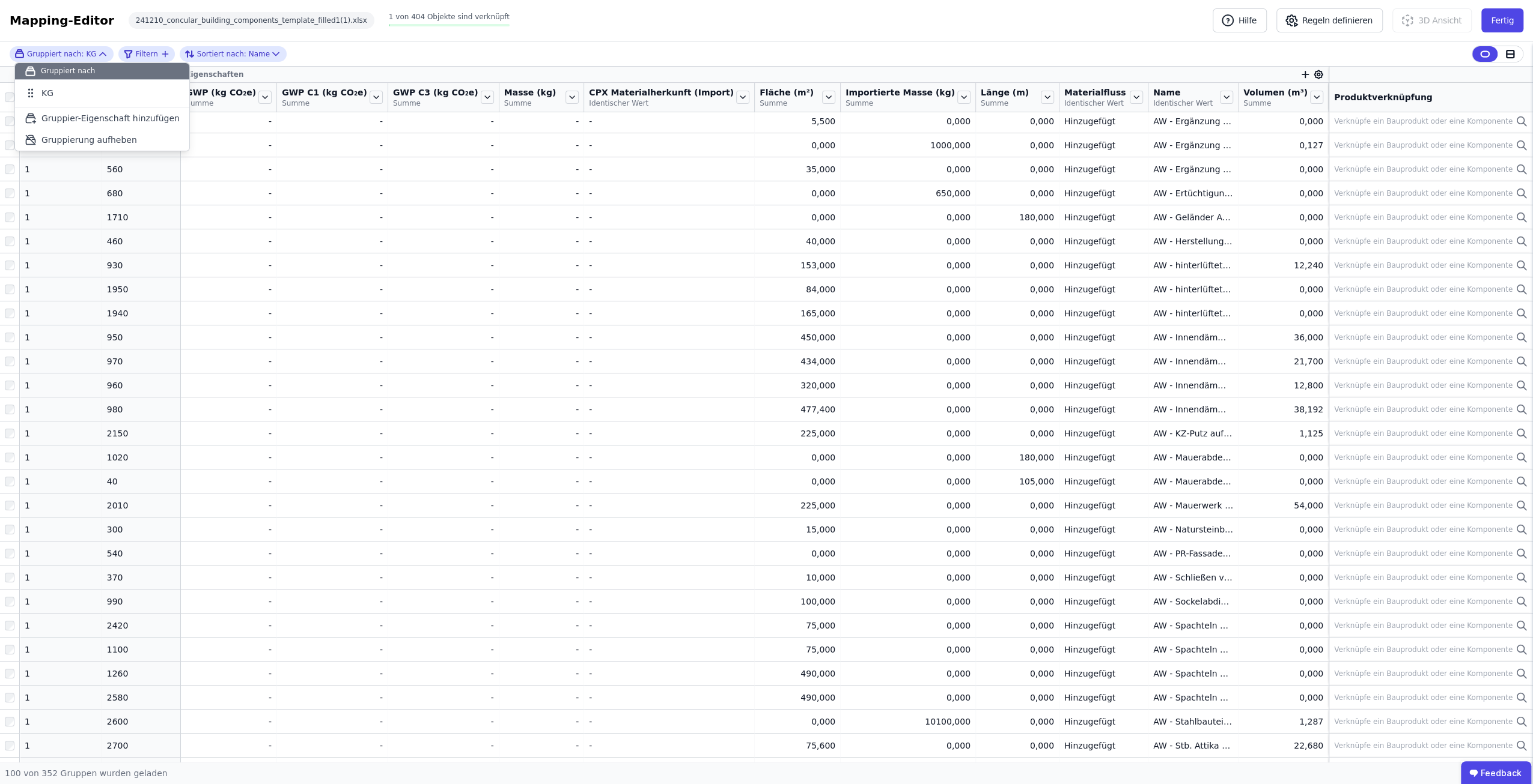
click at [424, 57] on div "Gruppiert nach: KG Gruppiert nach KG To pick up a draggable item, press the spa…" at bounding box center [766, 54] width 1533 height 25
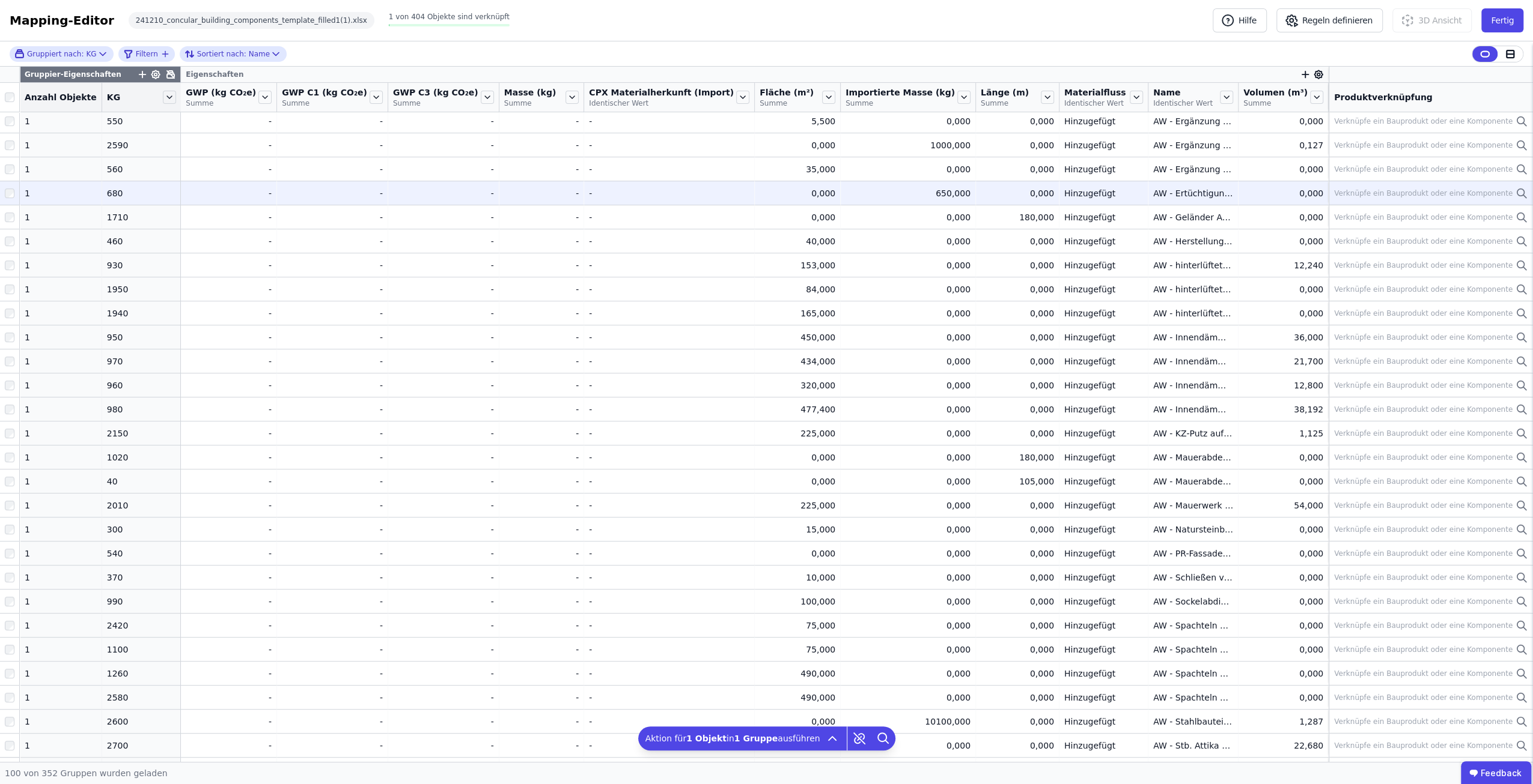
click at [10, 201] on div at bounding box center [10, 193] width 20 height 22
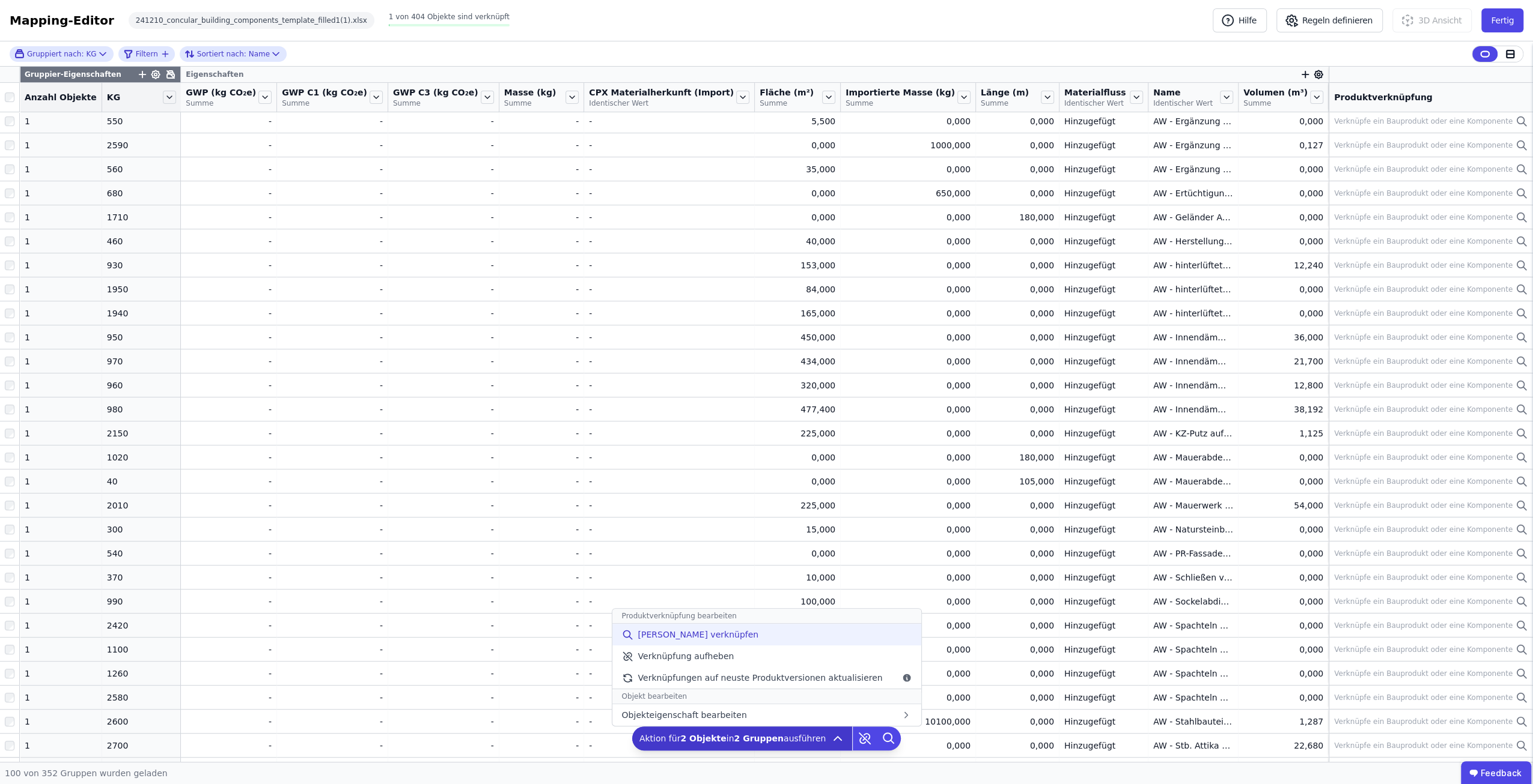
click at [763, 638] on div "[PERSON_NAME] verknüpfen" at bounding box center [766, 634] width 309 height 22
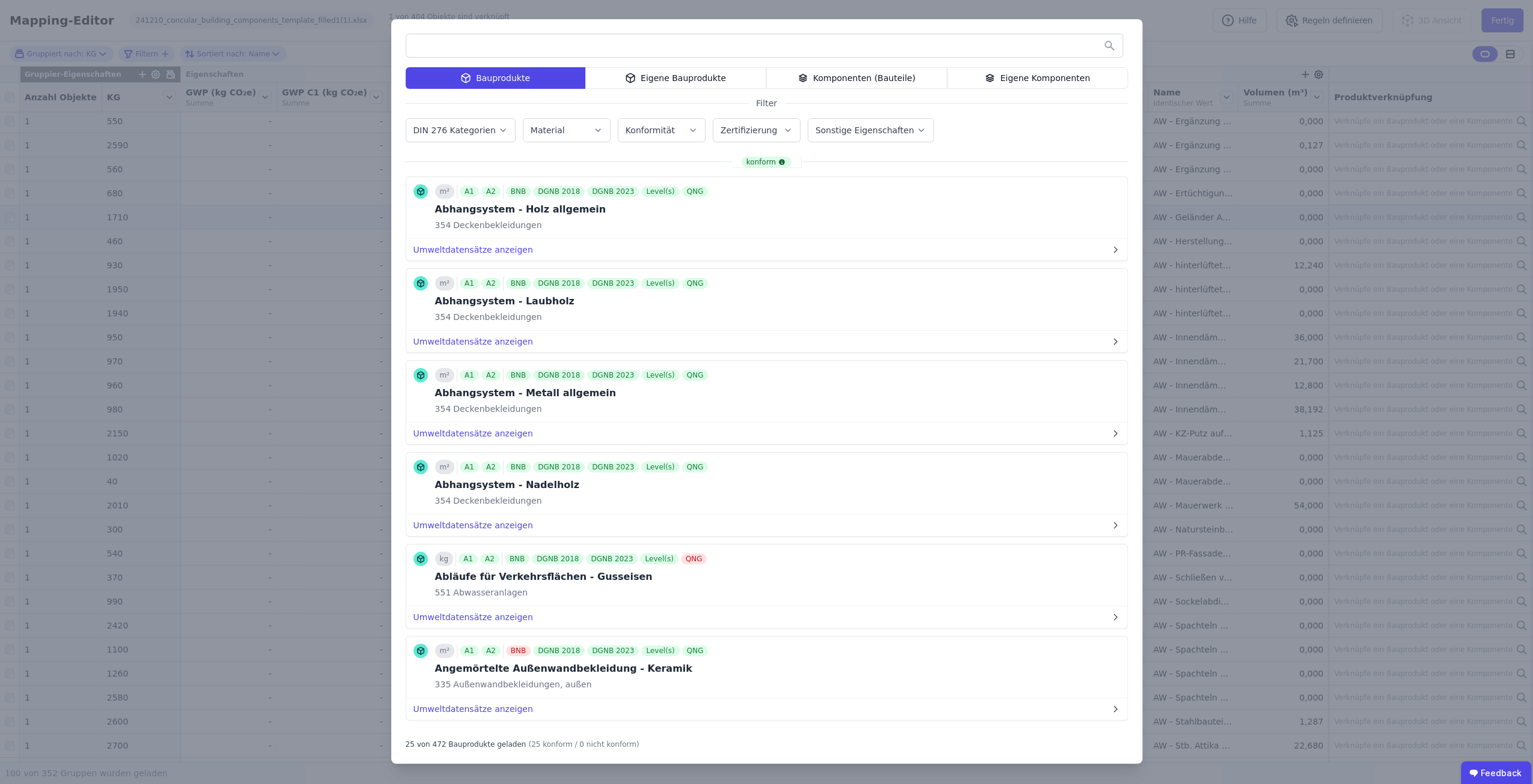
click at [0, 0] on button "Bauprodukt verknüpfen" at bounding box center [0, 0] width 0 height 0
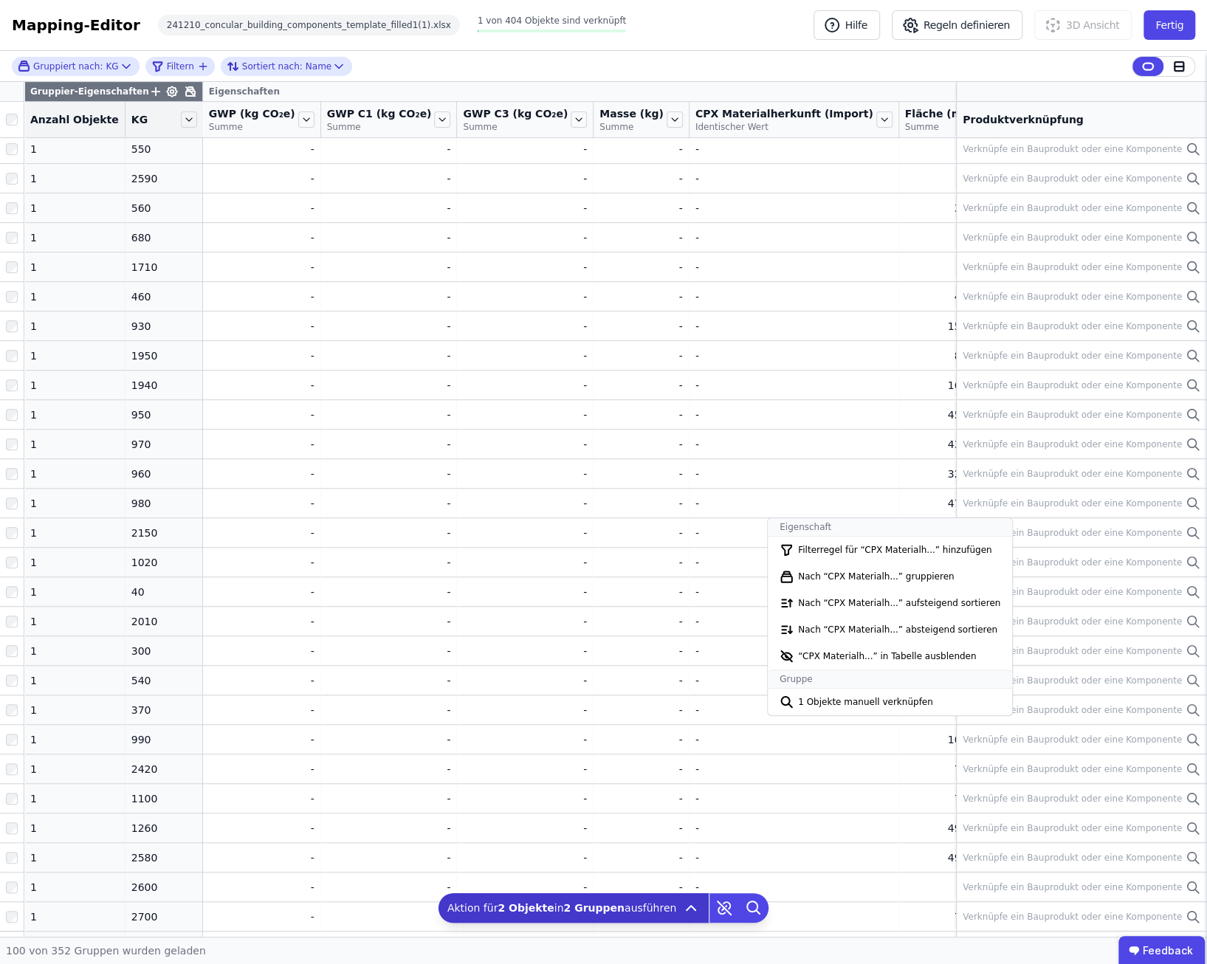
click at [880, 52] on div "Gruppiert nach: KG Filtern Sortiert nach: Name" at bounding box center [603, 66] width 1207 height 31
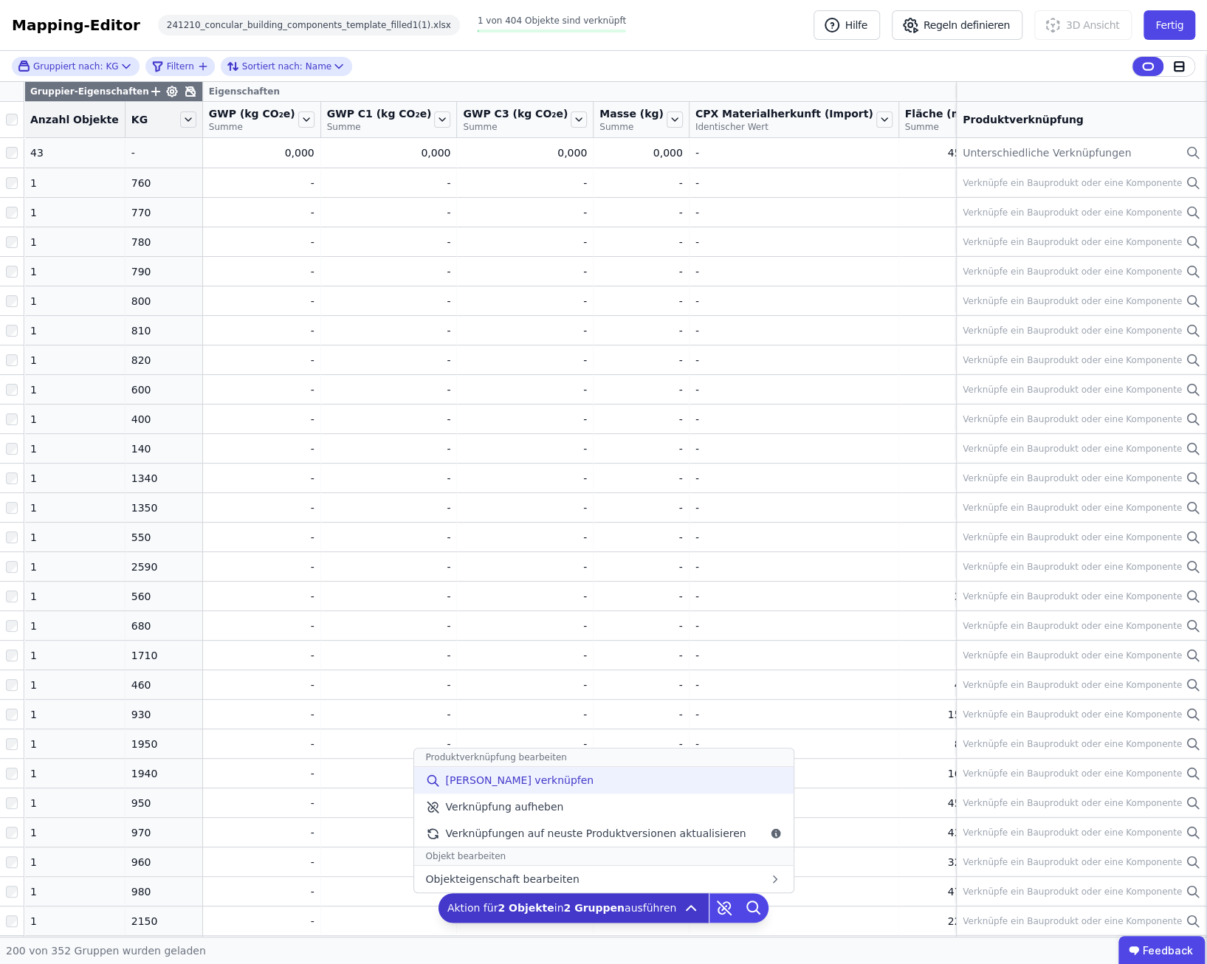
click at [573, 783] on div "[PERSON_NAME] verknüpfen" at bounding box center [603, 780] width 380 height 27
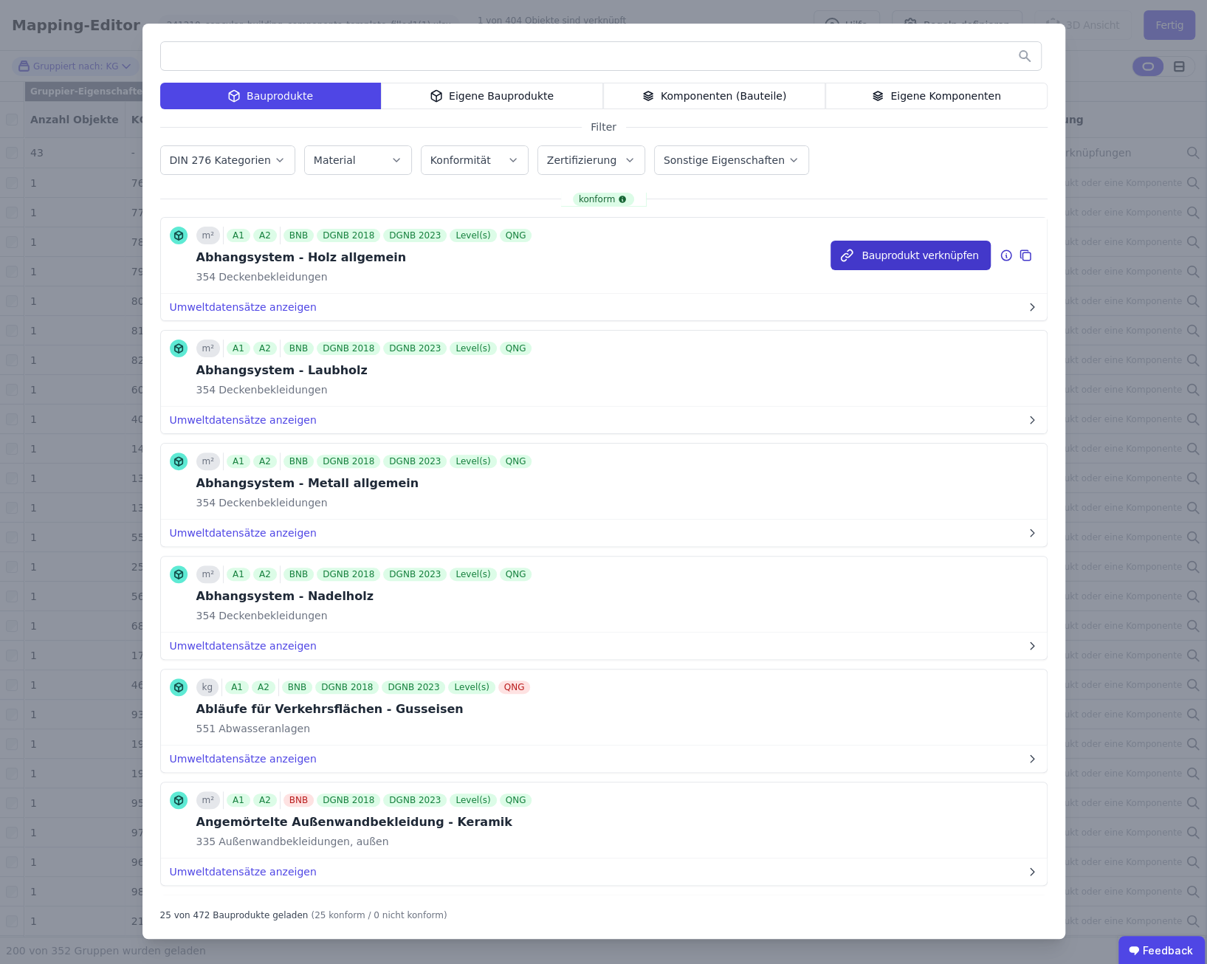
click at [911, 250] on button "Bauprodukt verknüpfen" at bounding box center [910, 256] width 159 height 30
